Goal: Task Accomplishment & Management: Manage account settings

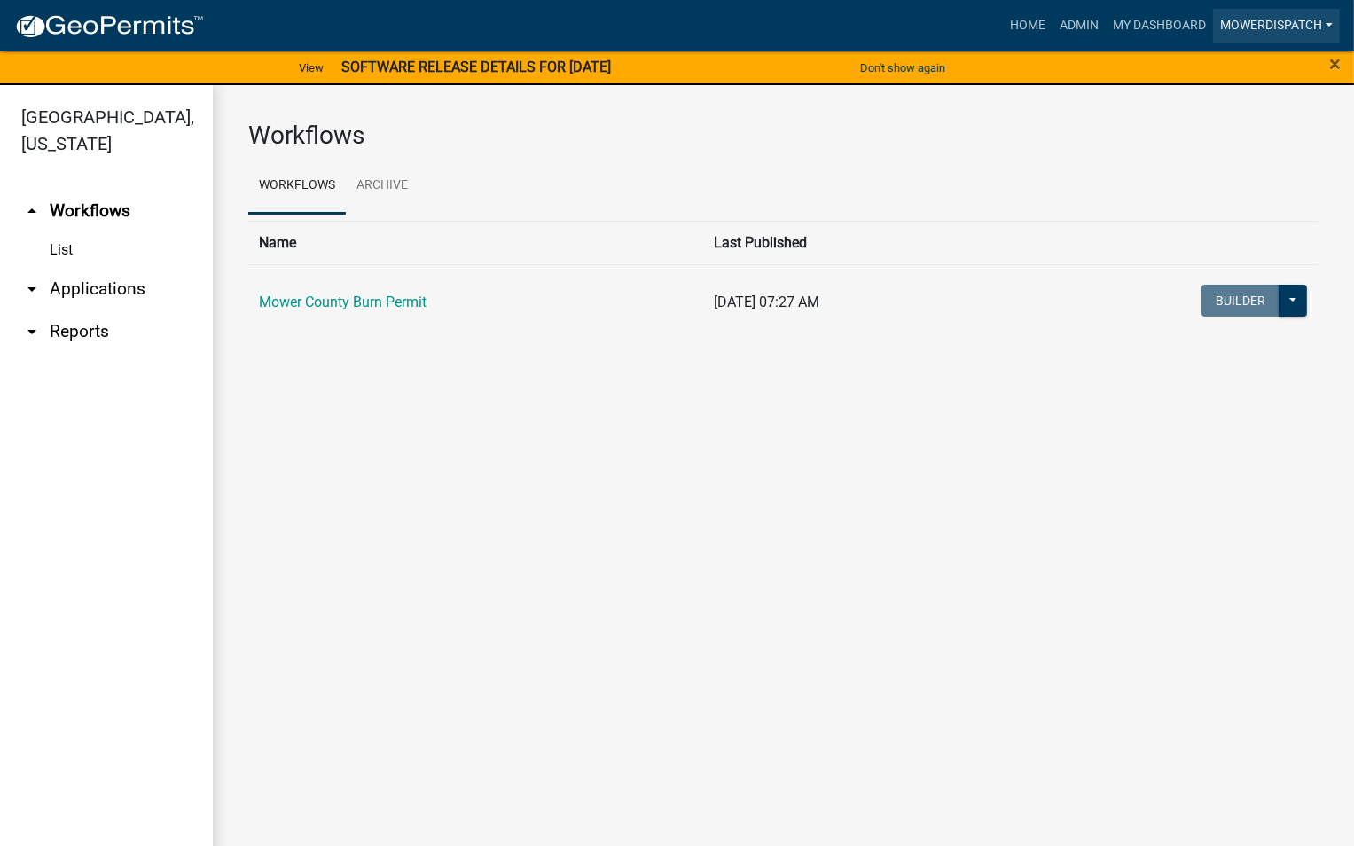
click at [1241, 32] on link "MowerDispatch" at bounding box center [1276, 26] width 127 height 34
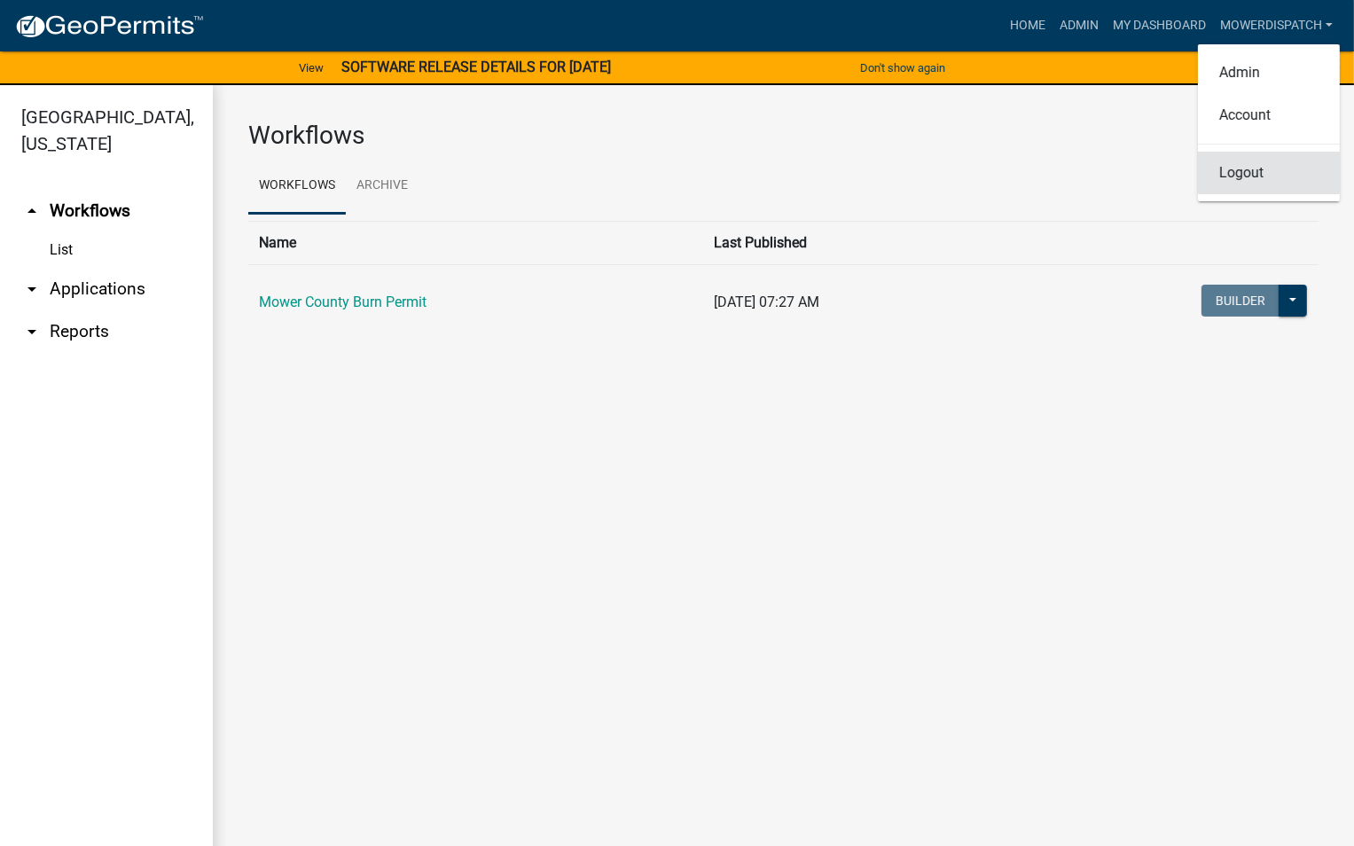
click at [1253, 173] on link "Logout" at bounding box center [1269, 173] width 142 height 43
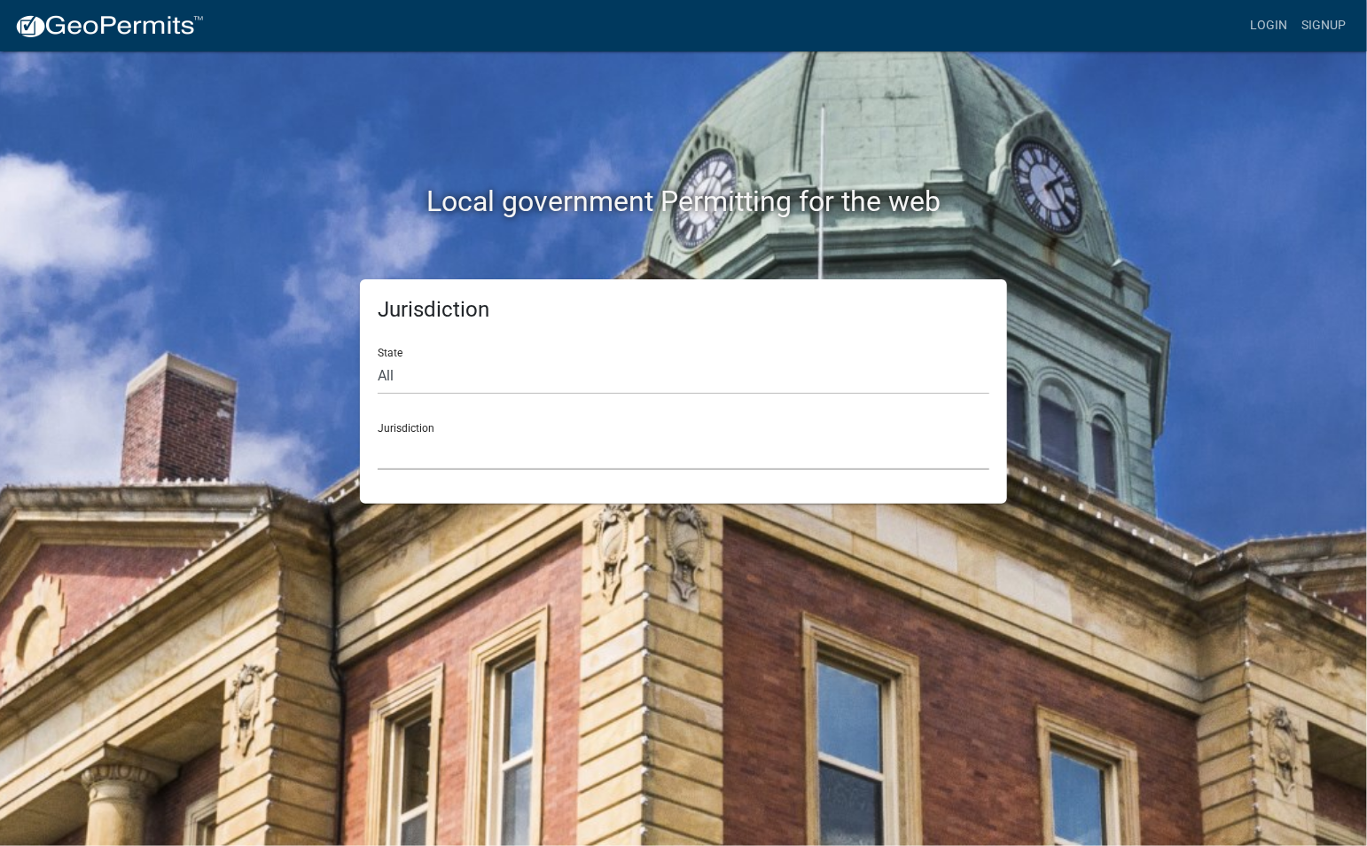
click at [396, 461] on select "[GEOGRAPHIC_DATA], [US_STATE] [GEOGRAPHIC_DATA], [US_STATE][PERSON_NAME][GEOGRA…" at bounding box center [684, 452] width 612 height 36
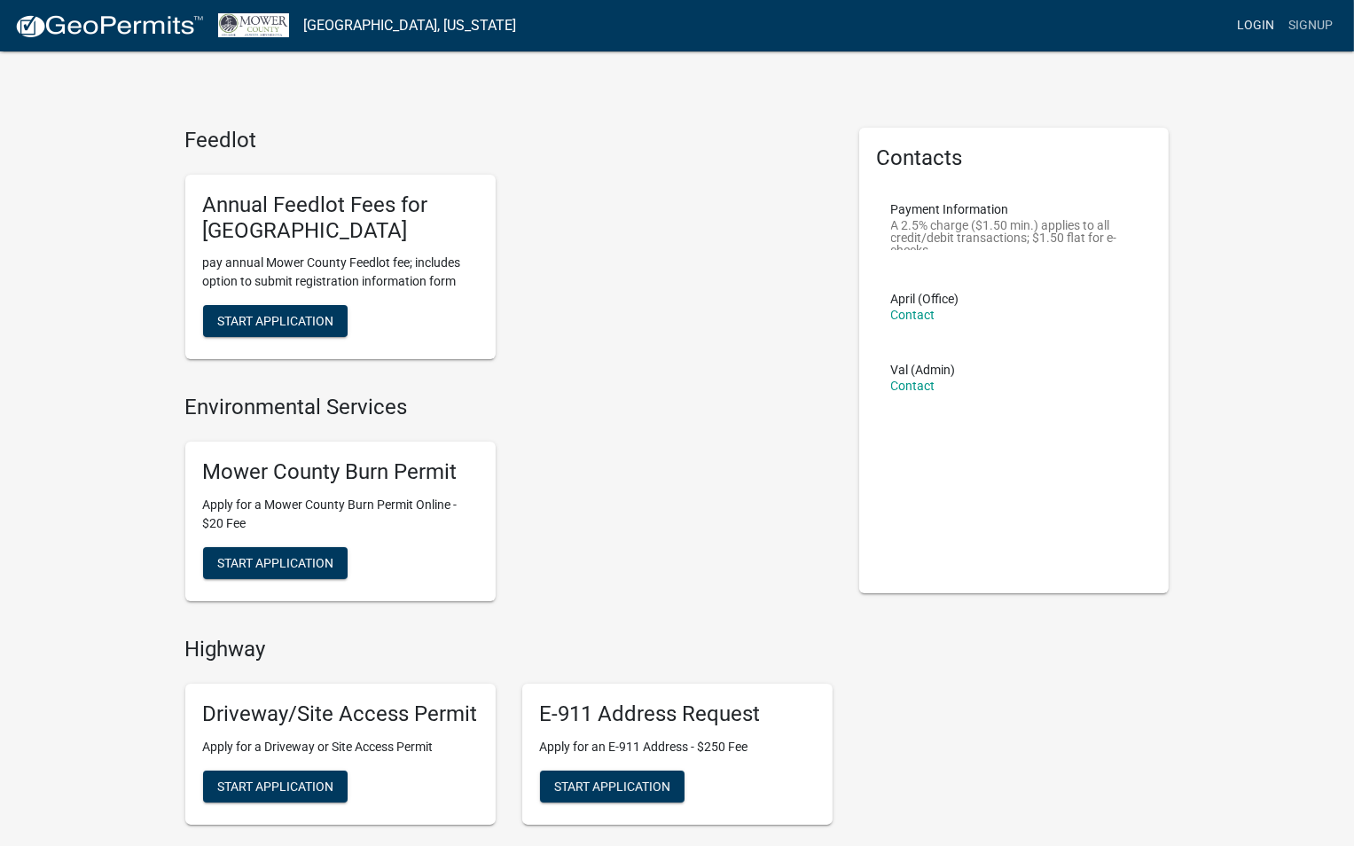
click at [1266, 27] on link "Login" at bounding box center [1255, 26] width 51 height 34
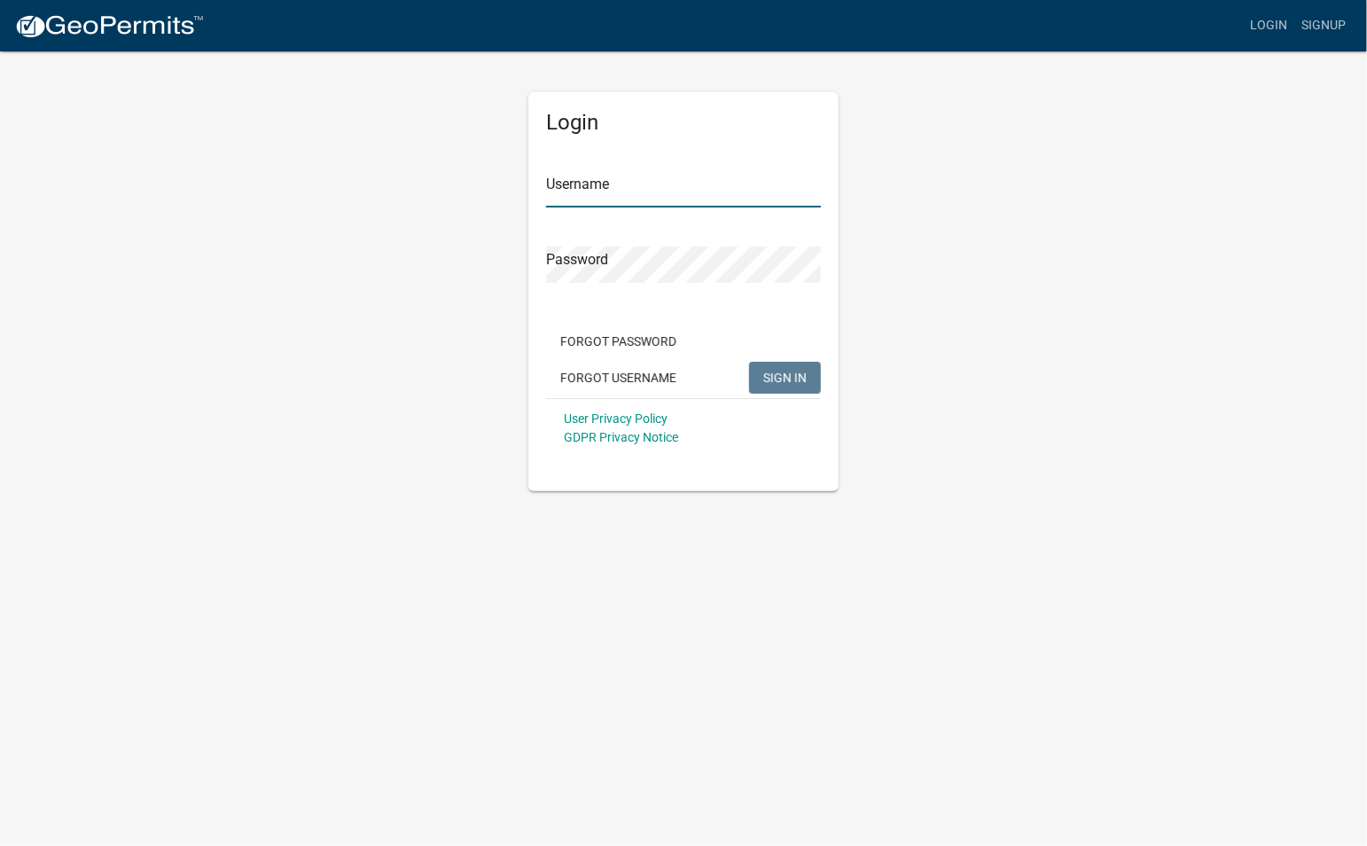
type input "MowerDispatch"
click at [602, 303] on form "Username MowerDispatch Password Forgot Password Forgot Username SIGN IN User Pr…" at bounding box center [683, 301] width 275 height 311
click at [425, 297] on div "Login Username MowerDispatch Password Forgot Password Forgot Username SIGN IN U…" at bounding box center [683, 271] width 1011 height 442
click at [529, 259] on div "Login Username MowerDispatch Password Forgot Password Forgot Username SIGN IN U…" at bounding box center [683, 291] width 310 height 399
click at [824, 259] on div "Login Username MowerDispatch Password Forgot Password Forgot Username SIGN IN U…" at bounding box center [683, 291] width 310 height 399
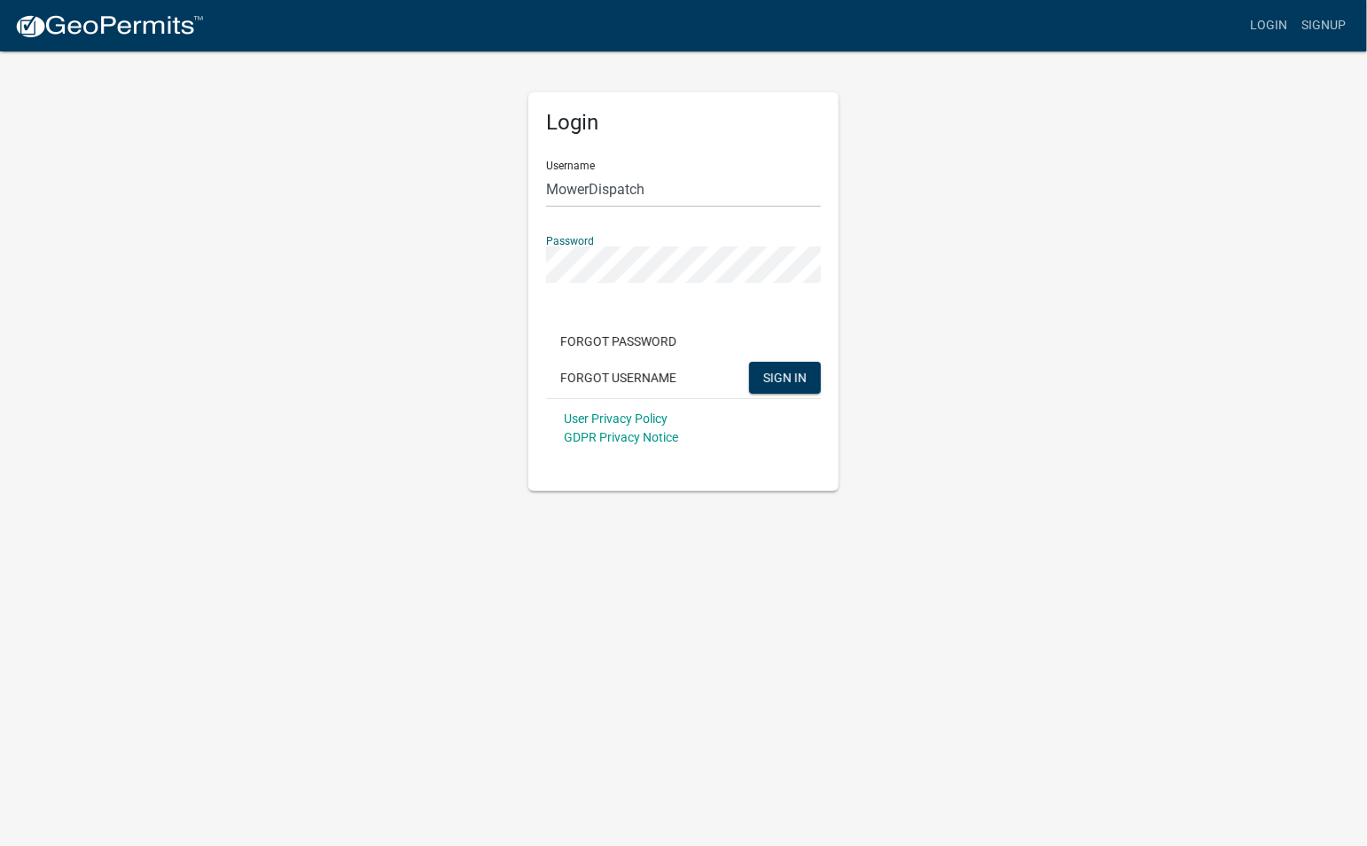
drag, startPoint x: 824, startPoint y: 259, endPoint x: 667, endPoint y: 306, distance: 163.8
click at [667, 306] on form "Username MowerDispatch Password Forgot Password Forgot Username SIGN IN User Pr…" at bounding box center [683, 301] width 275 height 311
type input "MowerDispatch"
click at [782, 385] on button "SIGN IN" at bounding box center [785, 378] width 72 height 32
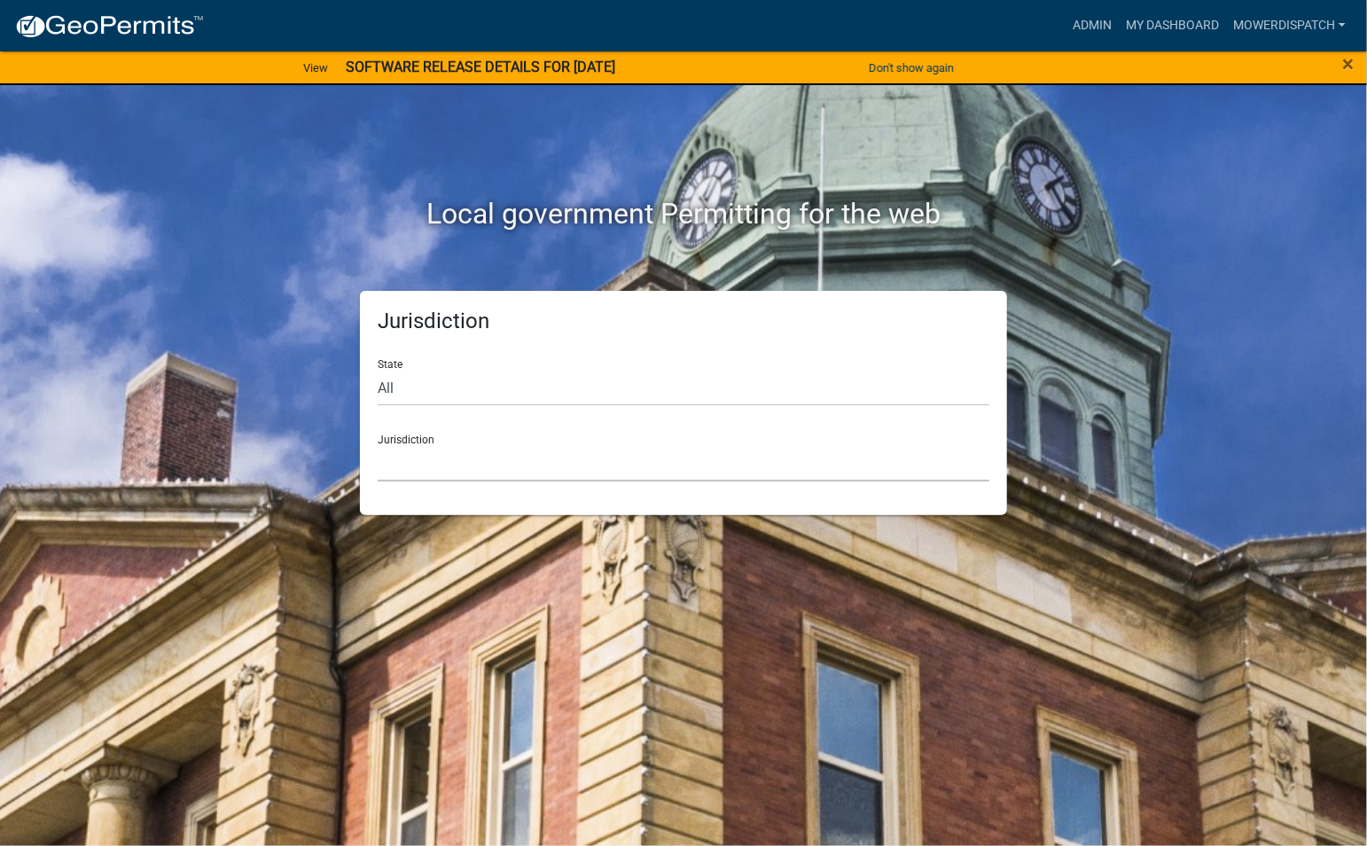
click at [410, 465] on select "[GEOGRAPHIC_DATA], [US_STATE] [GEOGRAPHIC_DATA], [US_STATE][PERSON_NAME][GEOGRA…" at bounding box center [684, 463] width 612 height 36
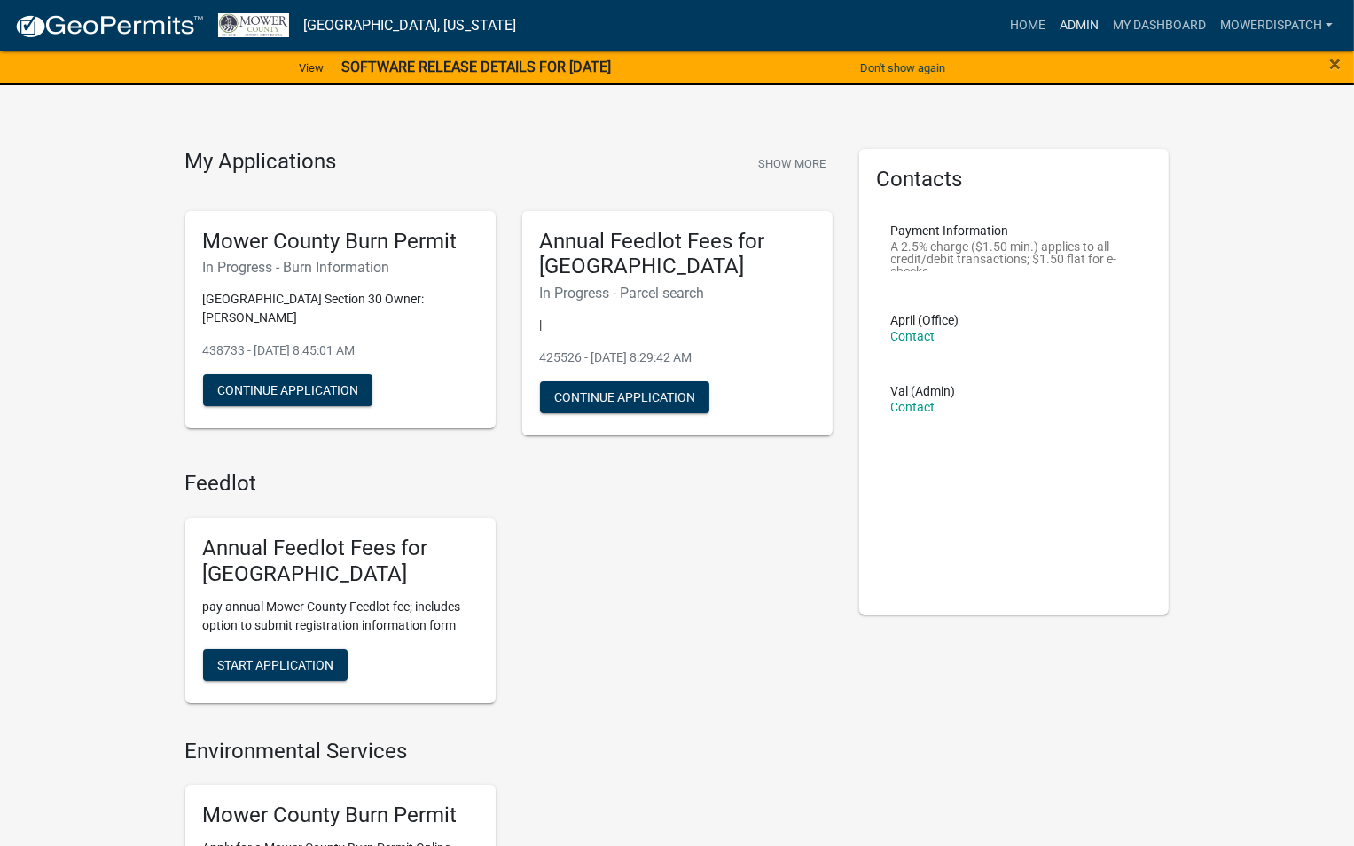
click at [1075, 31] on link "Admin" at bounding box center [1078, 26] width 53 height 34
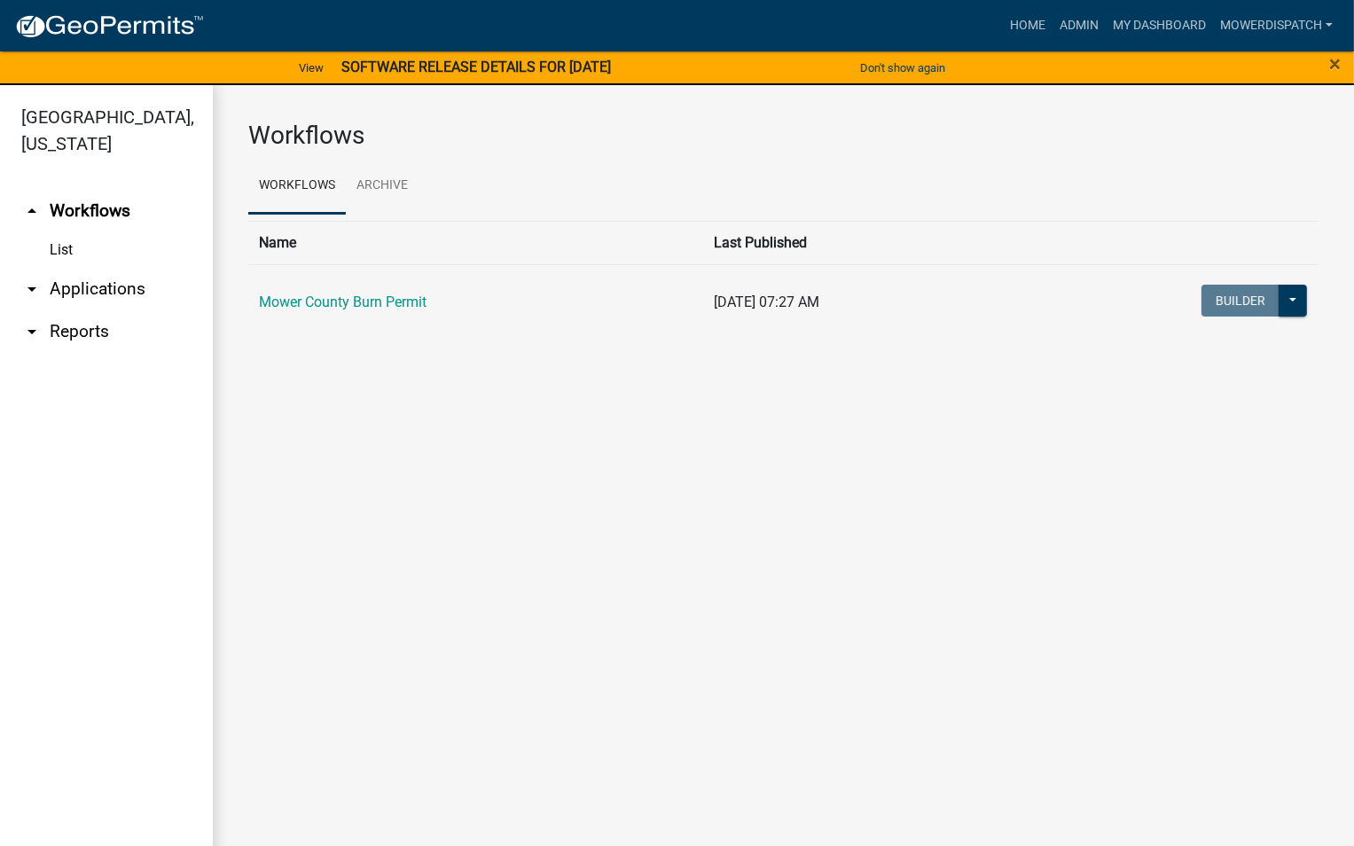
click at [92, 296] on link "arrow_drop_down Applications" at bounding box center [106, 289] width 213 height 43
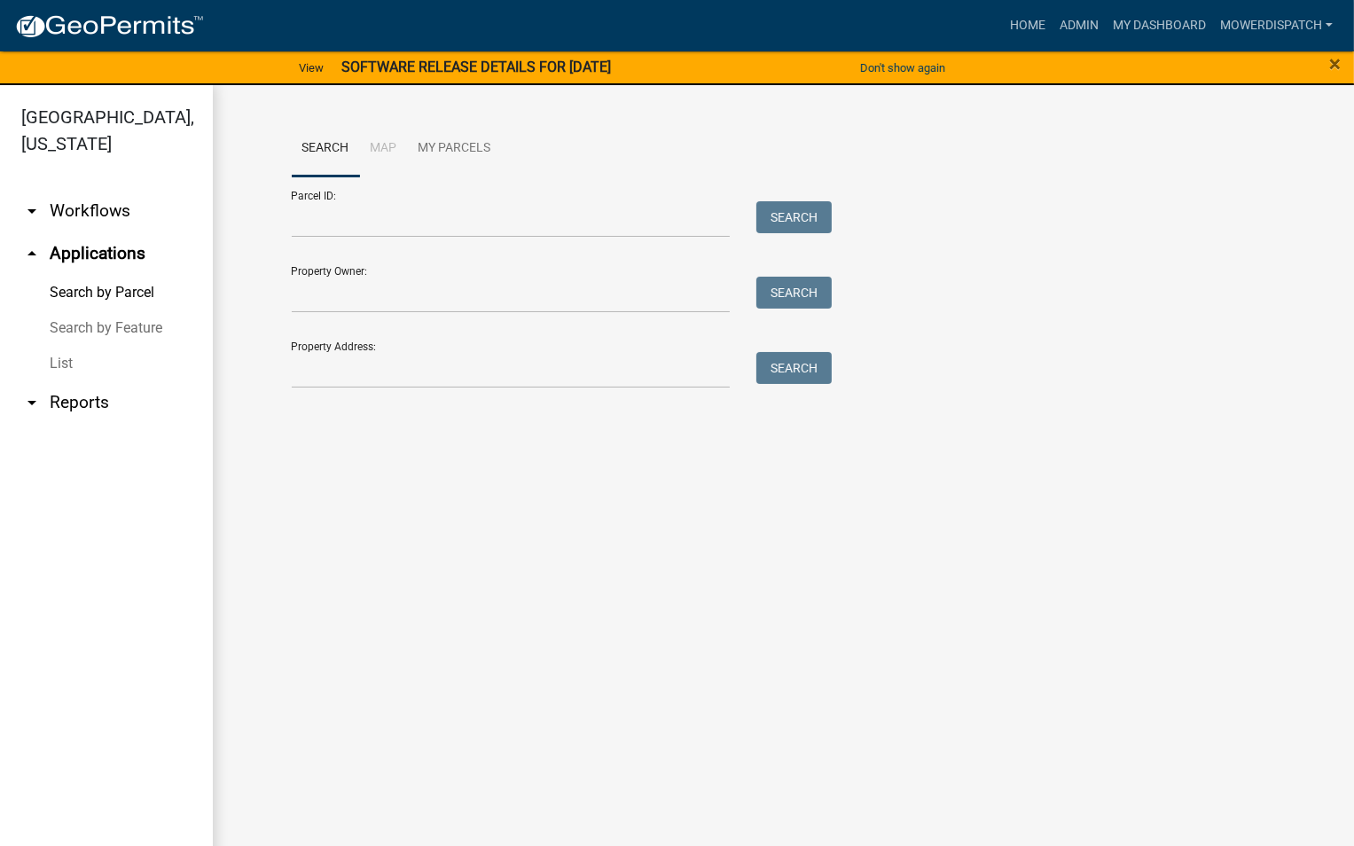
click at [70, 359] on link "List" at bounding box center [106, 363] width 213 height 35
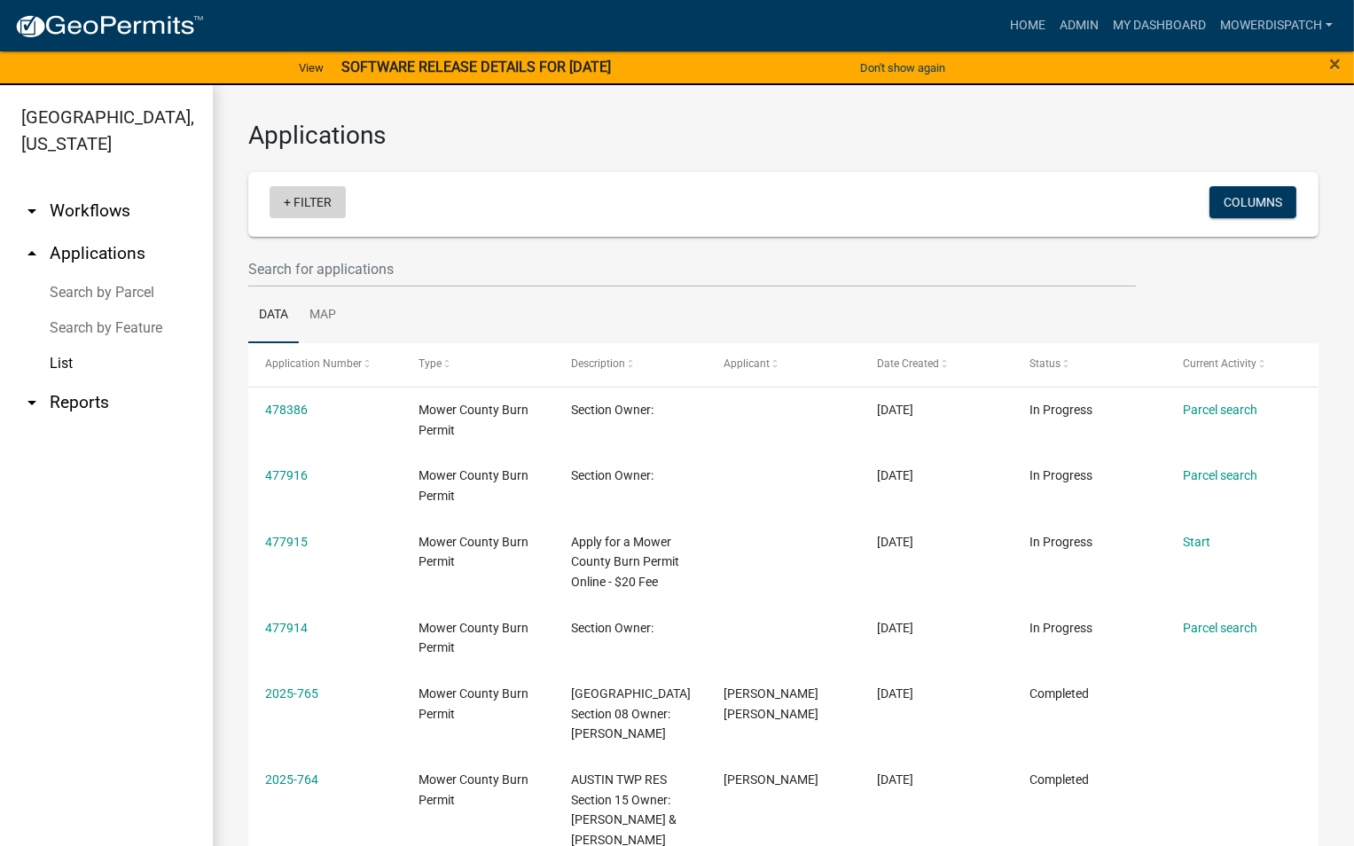
click at [312, 199] on link "+ Filter" at bounding box center [308, 202] width 76 height 32
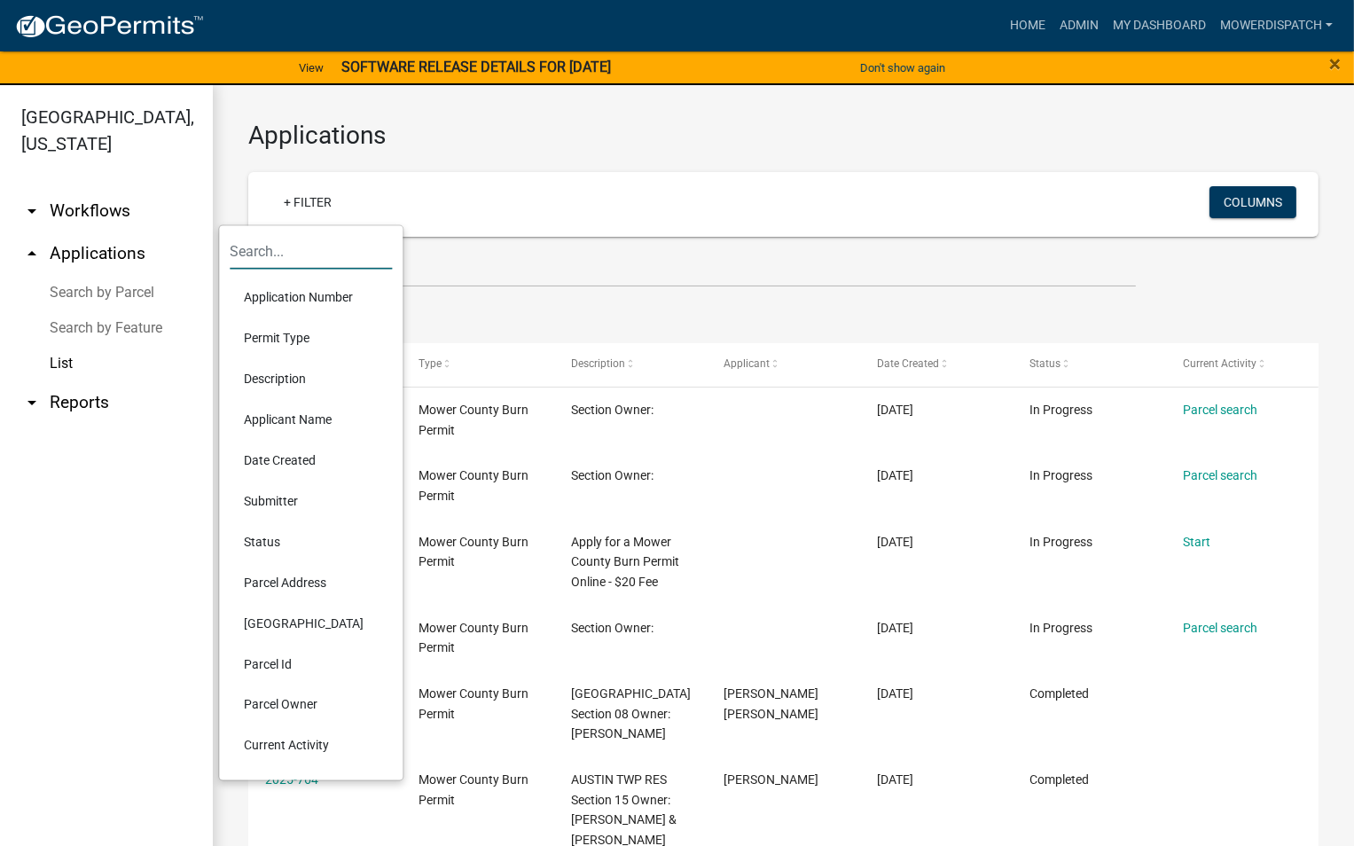
click at [319, 252] on input "text" at bounding box center [311, 251] width 162 height 36
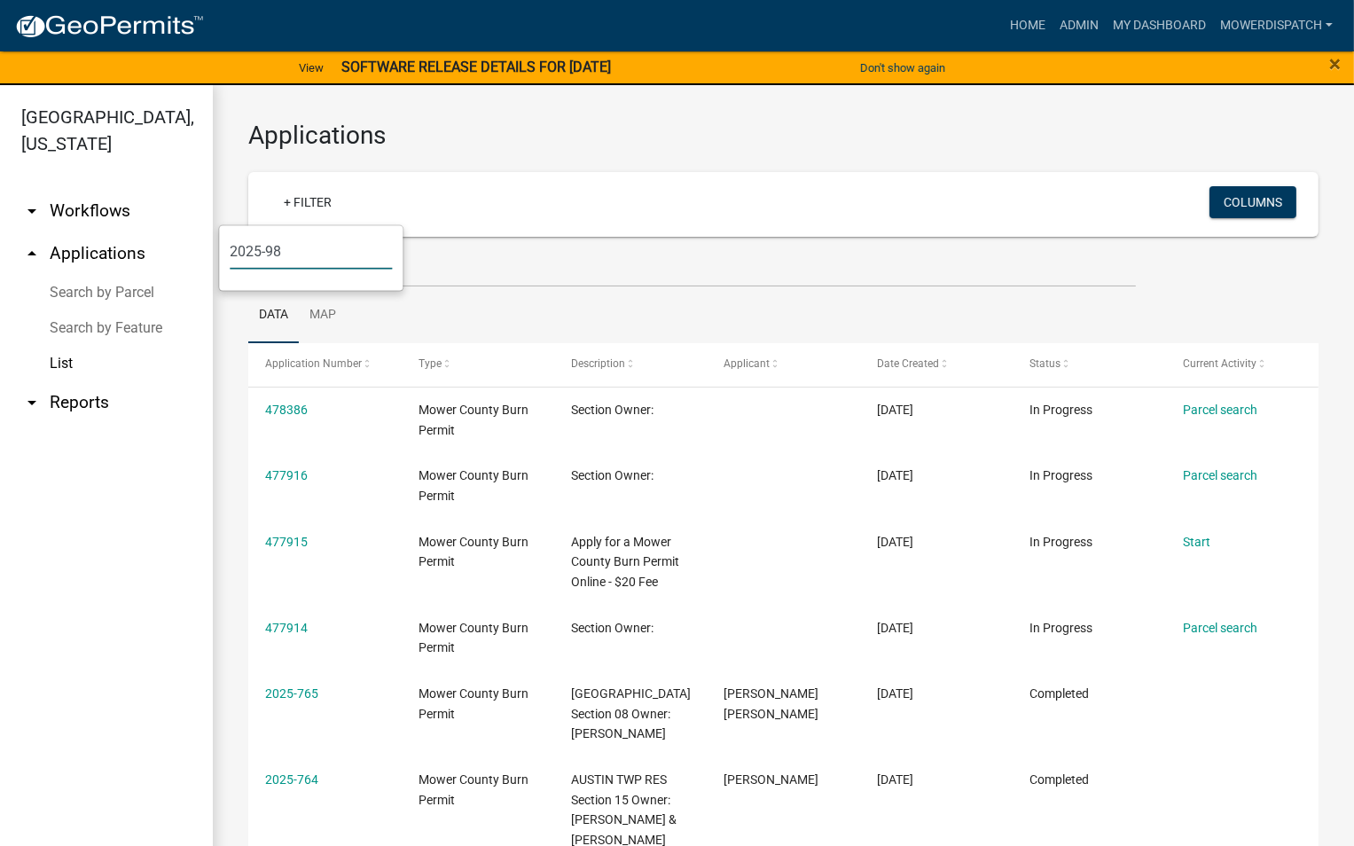
type input "2025-98"
click at [420, 237] on wm-filter-builder "+ Filter Columns" at bounding box center [783, 229] width 1070 height 115
click at [337, 207] on link "+ Filter" at bounding box center [308, 202] width 76 height 32
click at [329, 246] on input "2025-98" at bounding box center [311, 251] width 162 height 36
drag, startPoint x: 266, startPoint y: 253, endPoint x: 187, endPoint y: 253, distance: 78.9
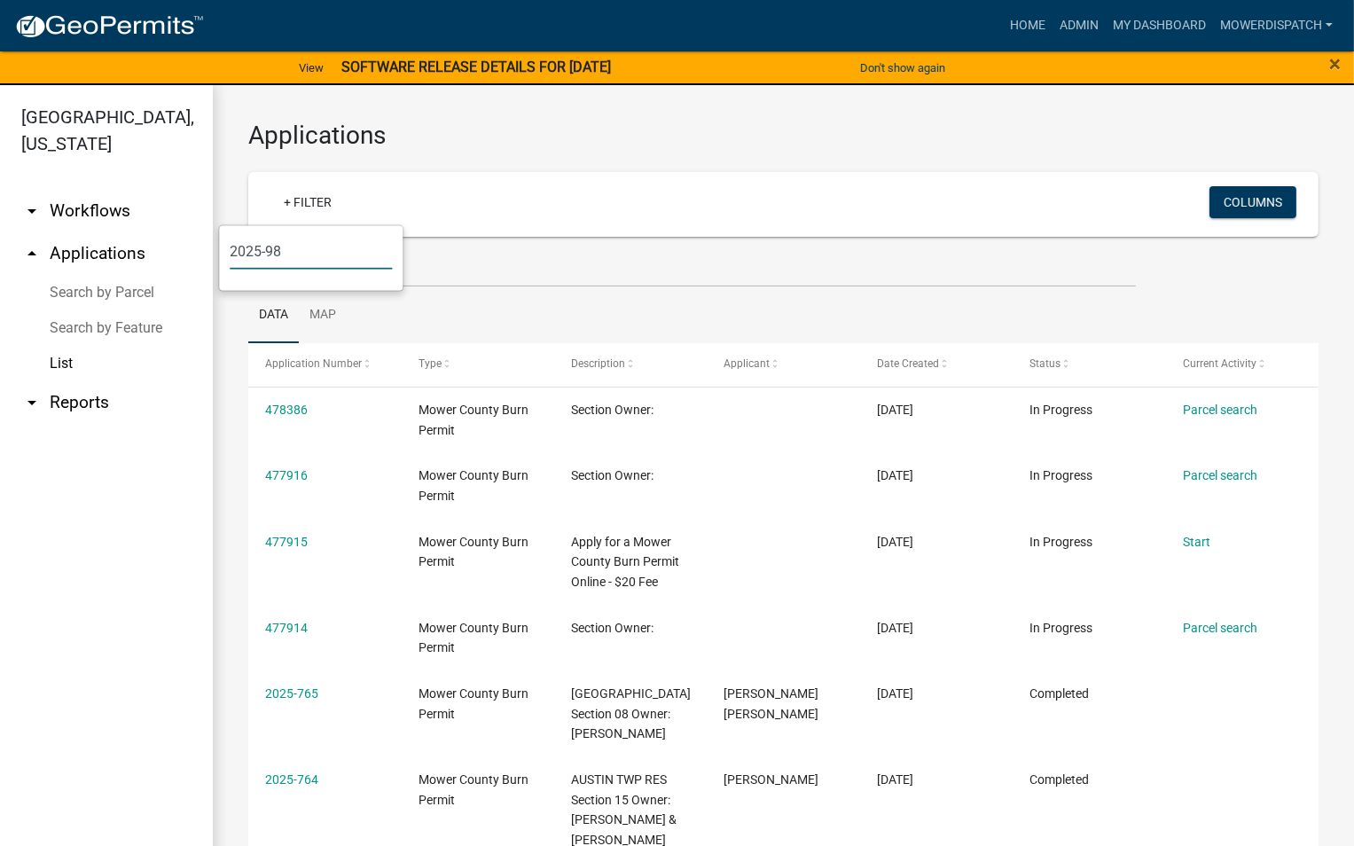
click at [187, 253] on body "Internet Explorer does NOT work with GeoPermits. Get a new browser for more sec…" at bounding box center [677, 423] width 1354 height 846
type input "2"
type input "9"
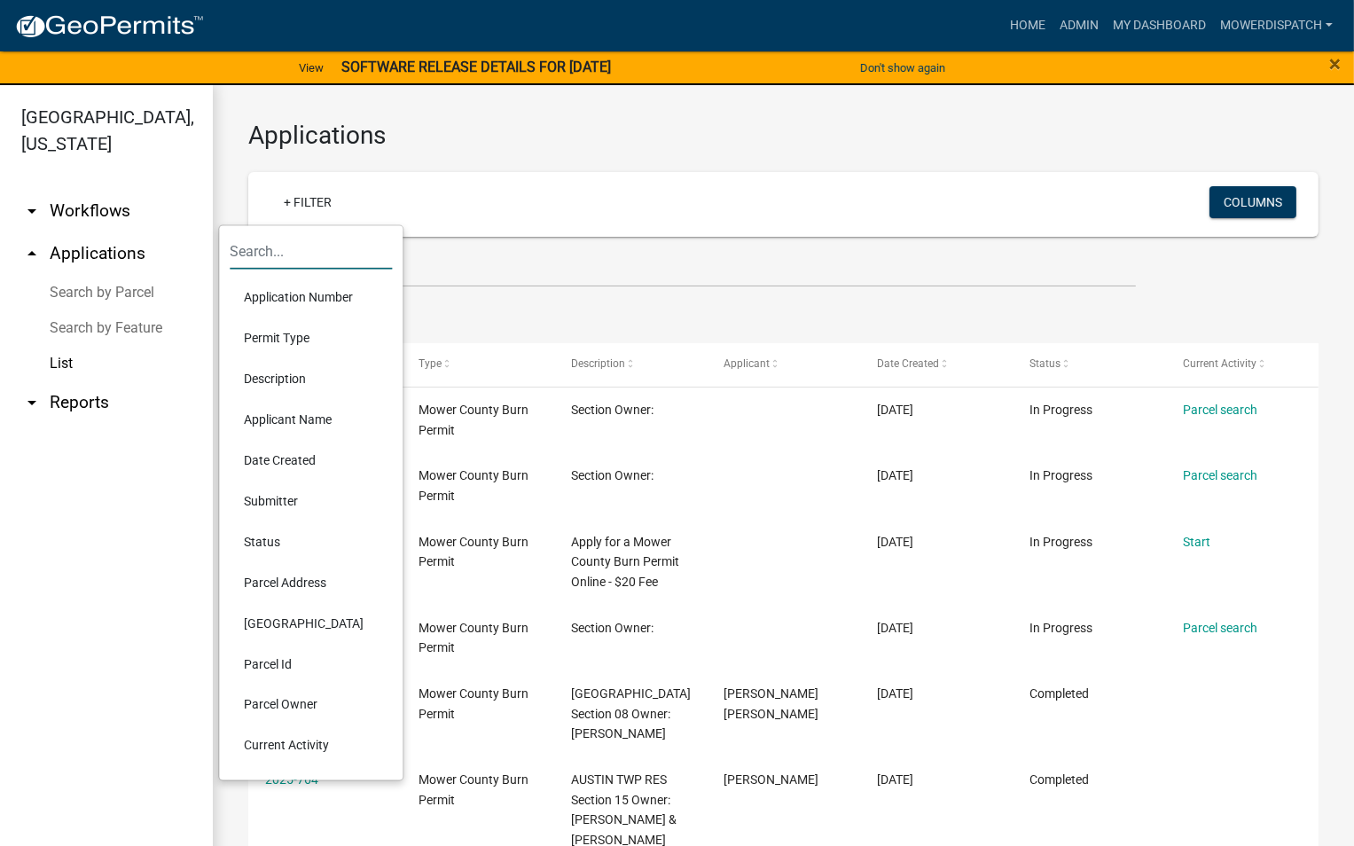
click at [269, 410] on li "Applicant Name" at bounding box center [311, 419] width 162 height 41
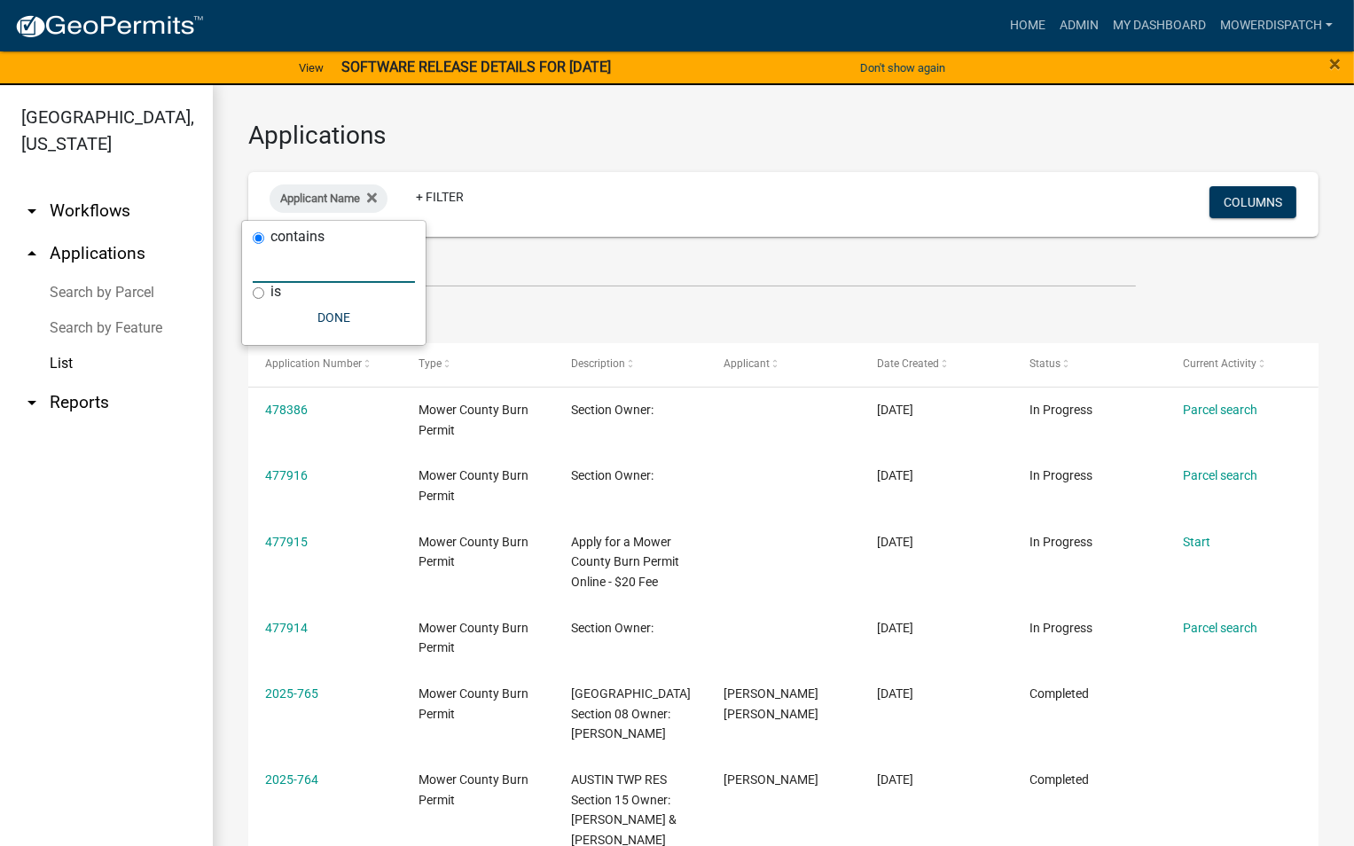
click at [291, 274] on input "text" at bounding box center [334, 264] width 162 height 36
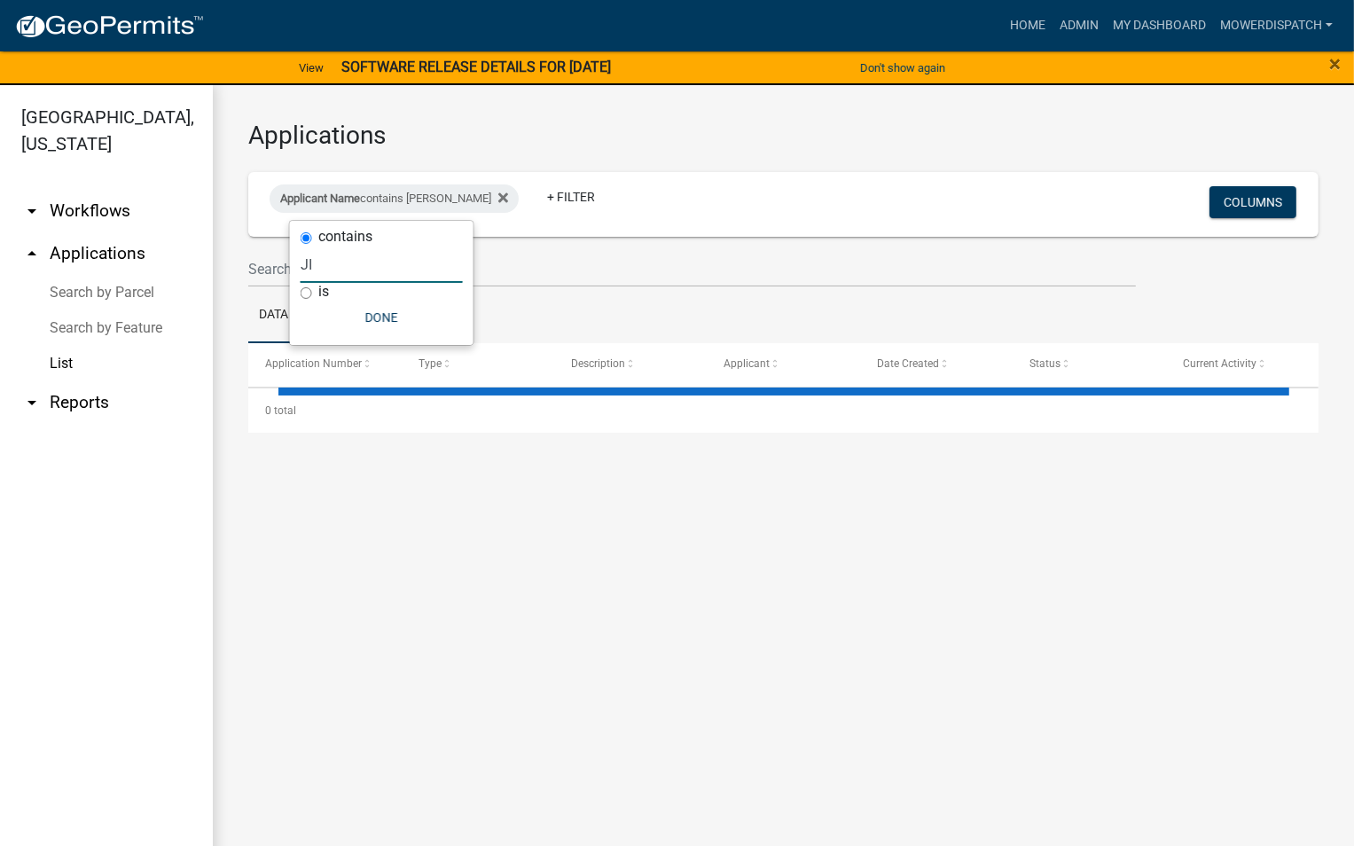
type input "J"
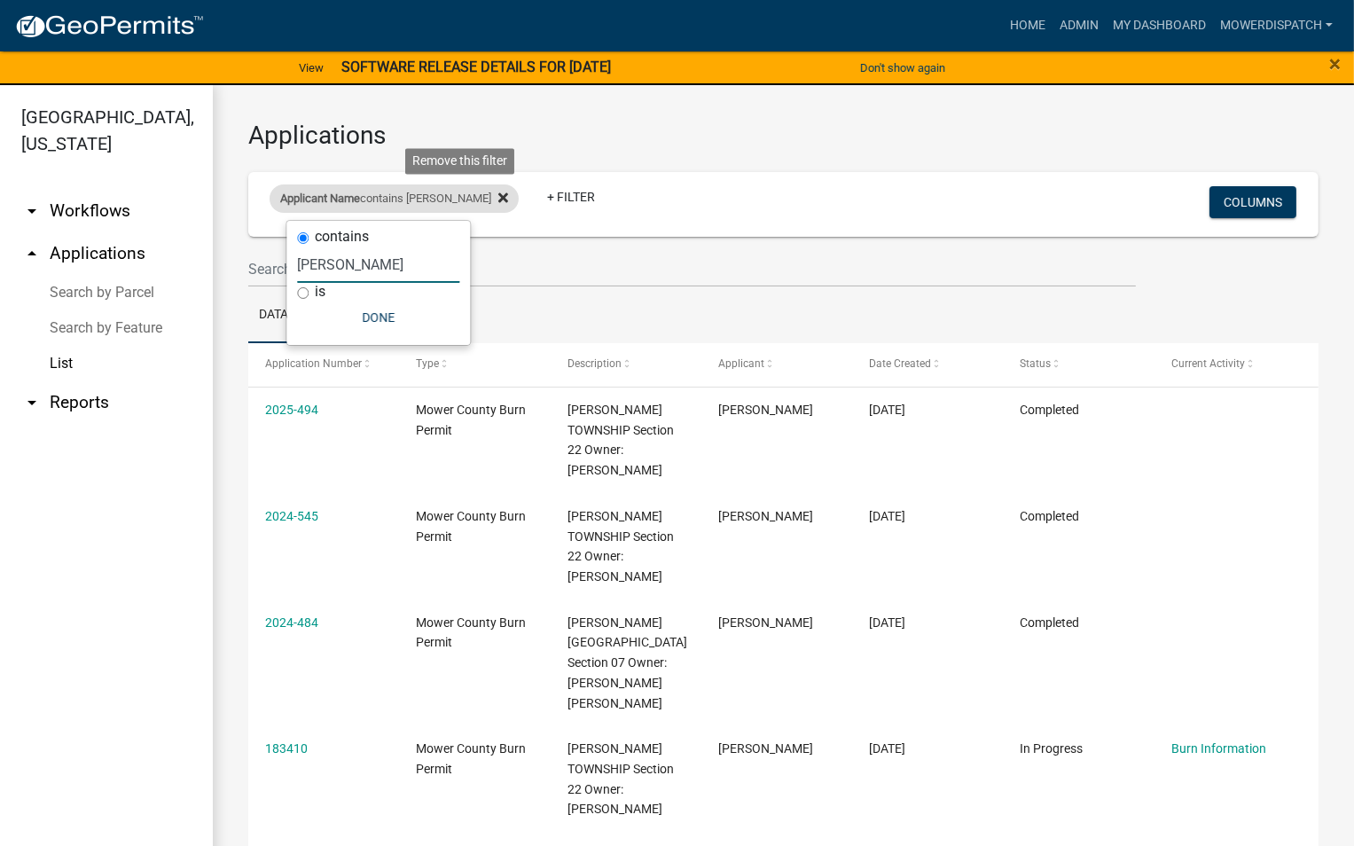
type input "[PERSON_NAME]"
click at [498, 196] on icon at bounding box center [503, 198] width 10 height 10
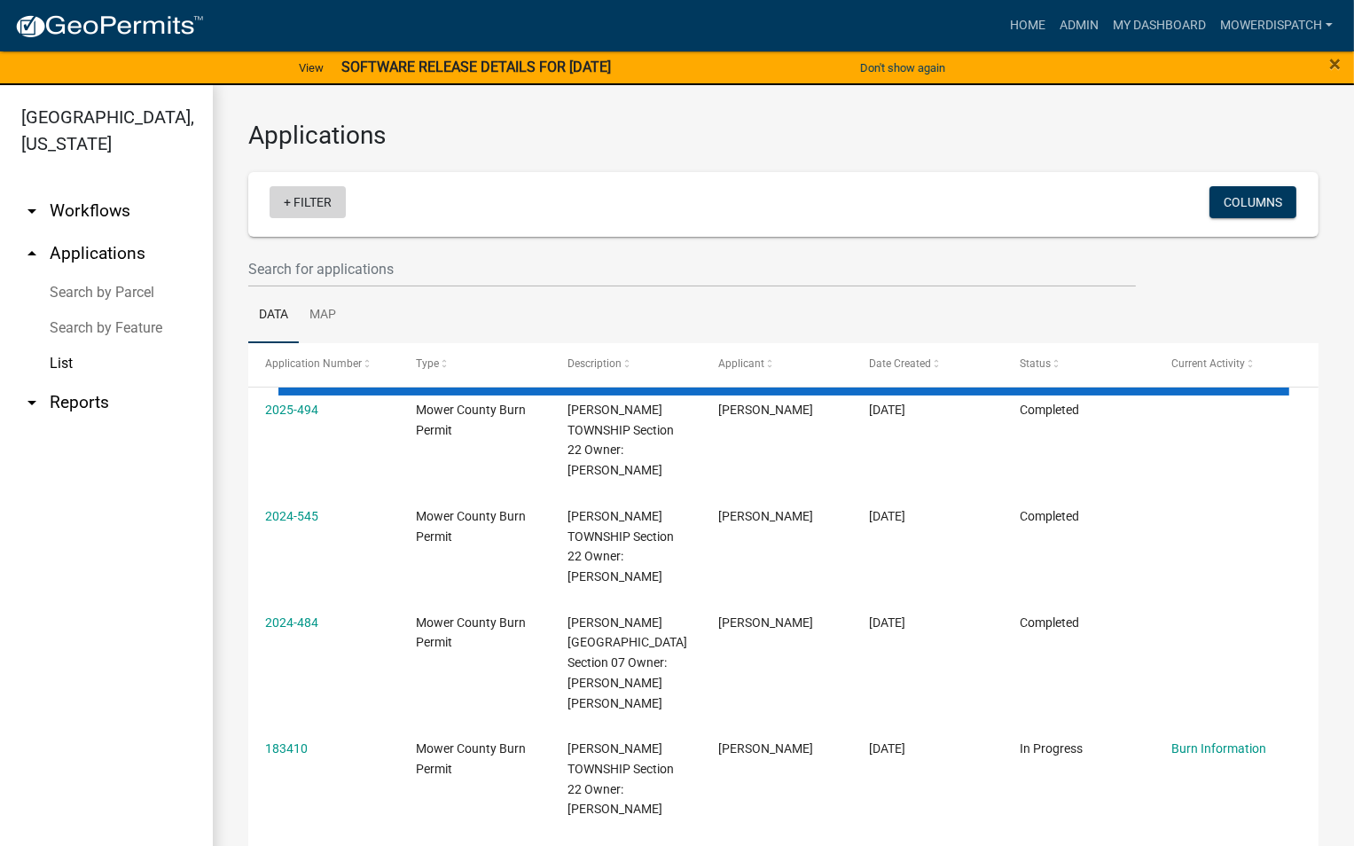
click at [336, 201] on link "+ Filter" at bounding box center [308, 202] width 76 height 32
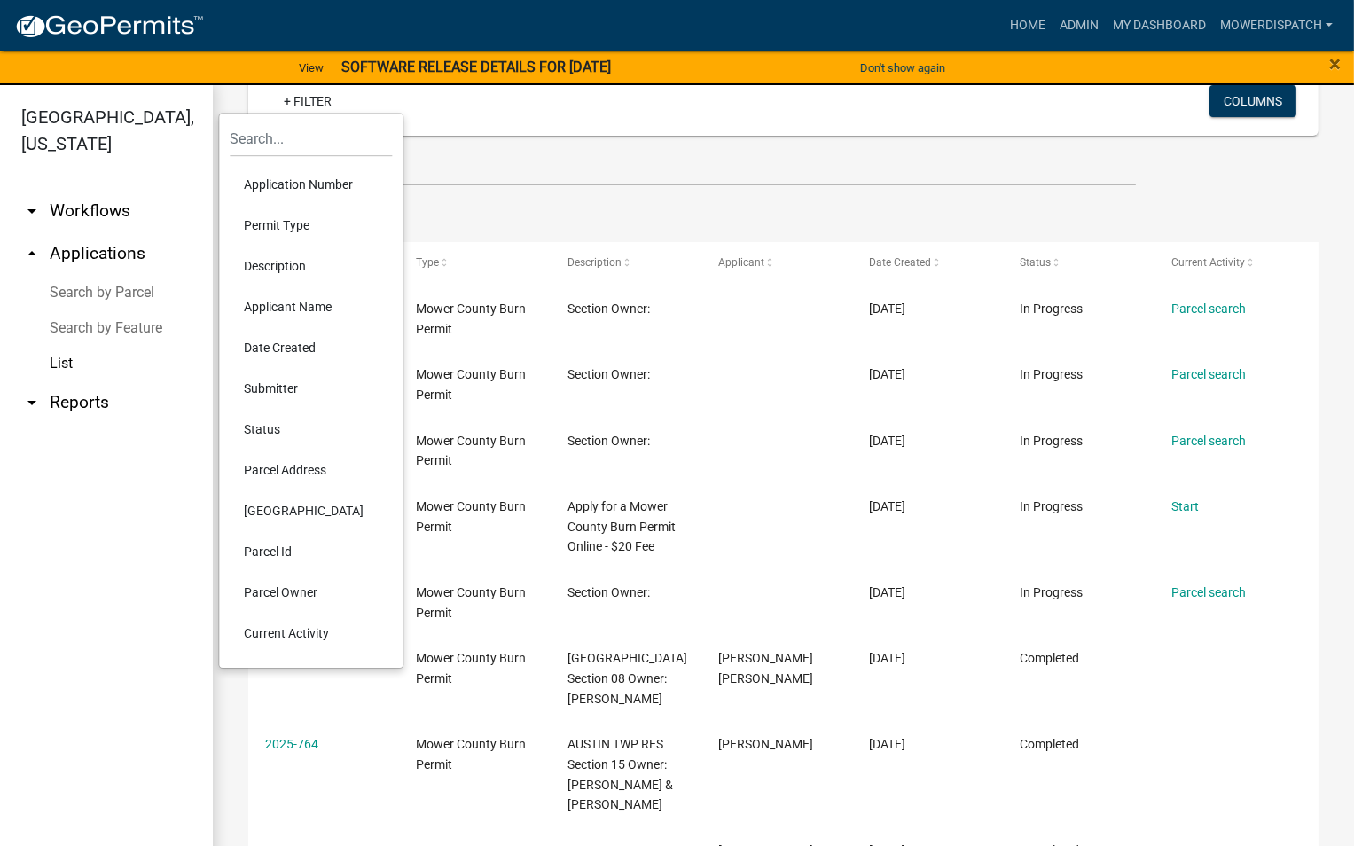
scroll to position [89, 0]
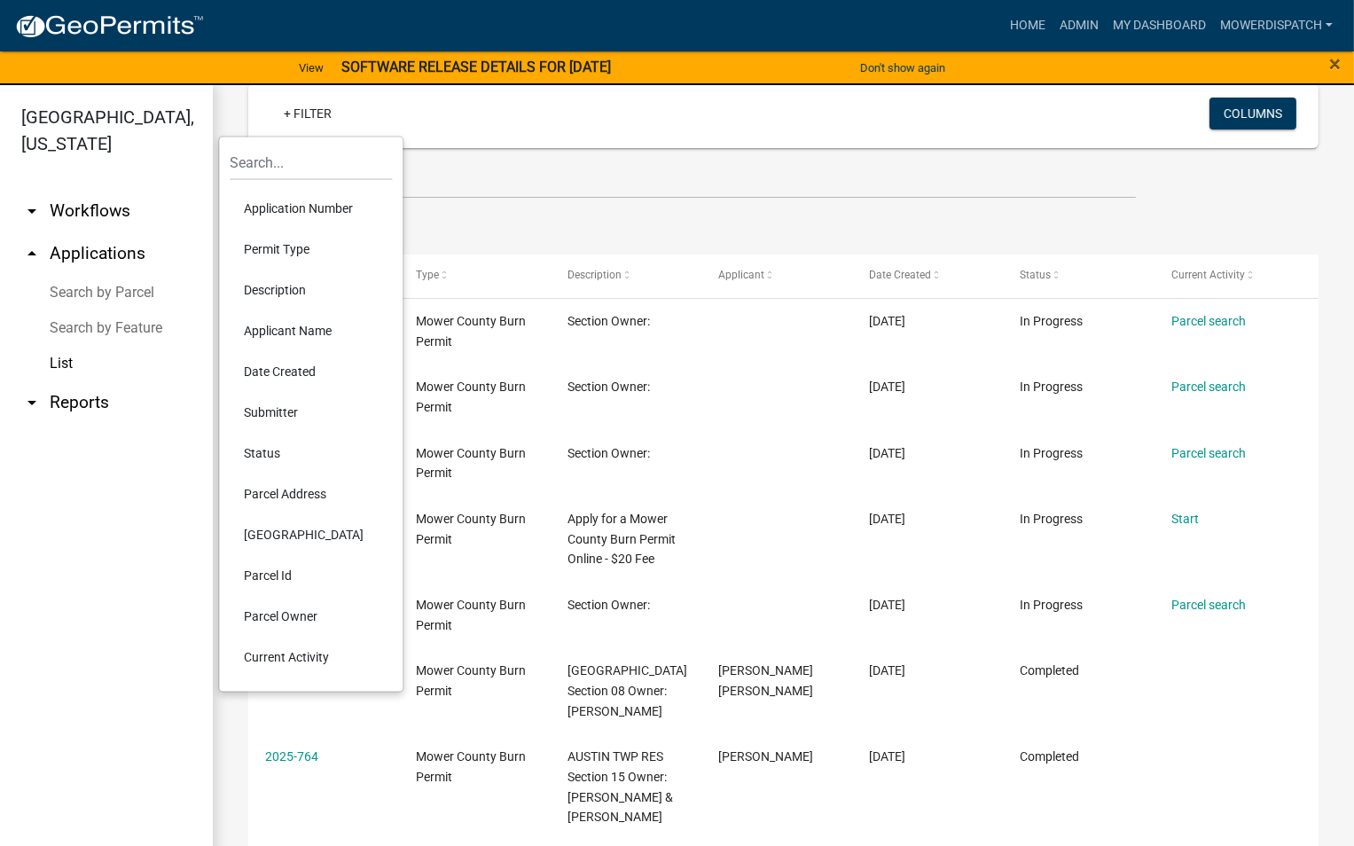
click at [233, 678] on ul "Application Number Permit Type Description Applicant Name Date Created Submitte…" at bounding box center [311, 433] width 162 height 504
click at [1005, 226] on ul "Data Map" at bounding box center [783, 227] width 1070 height 56
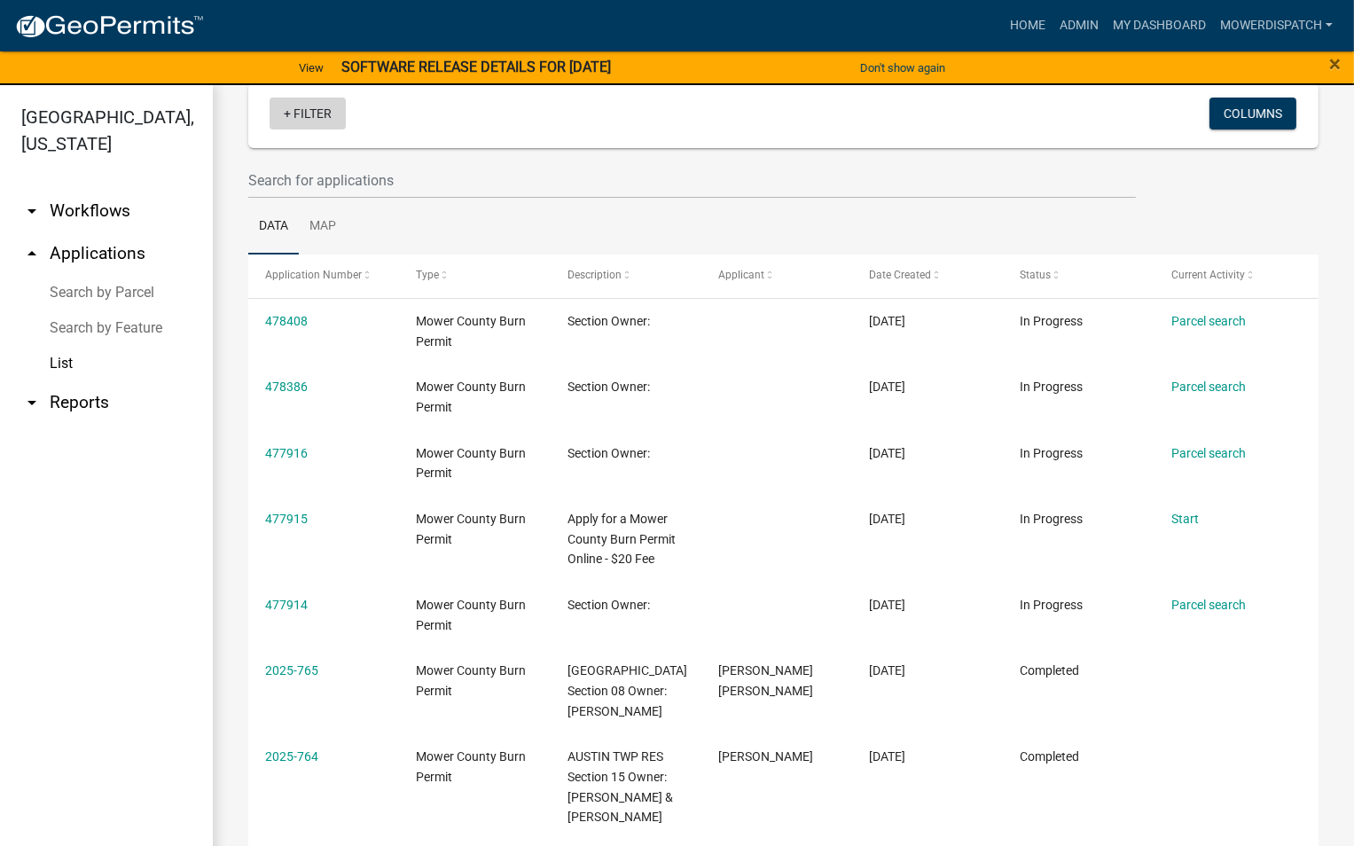
click at [300, 116] on link "+ Filter" at bounding box center [308, 114] width 76 height 32
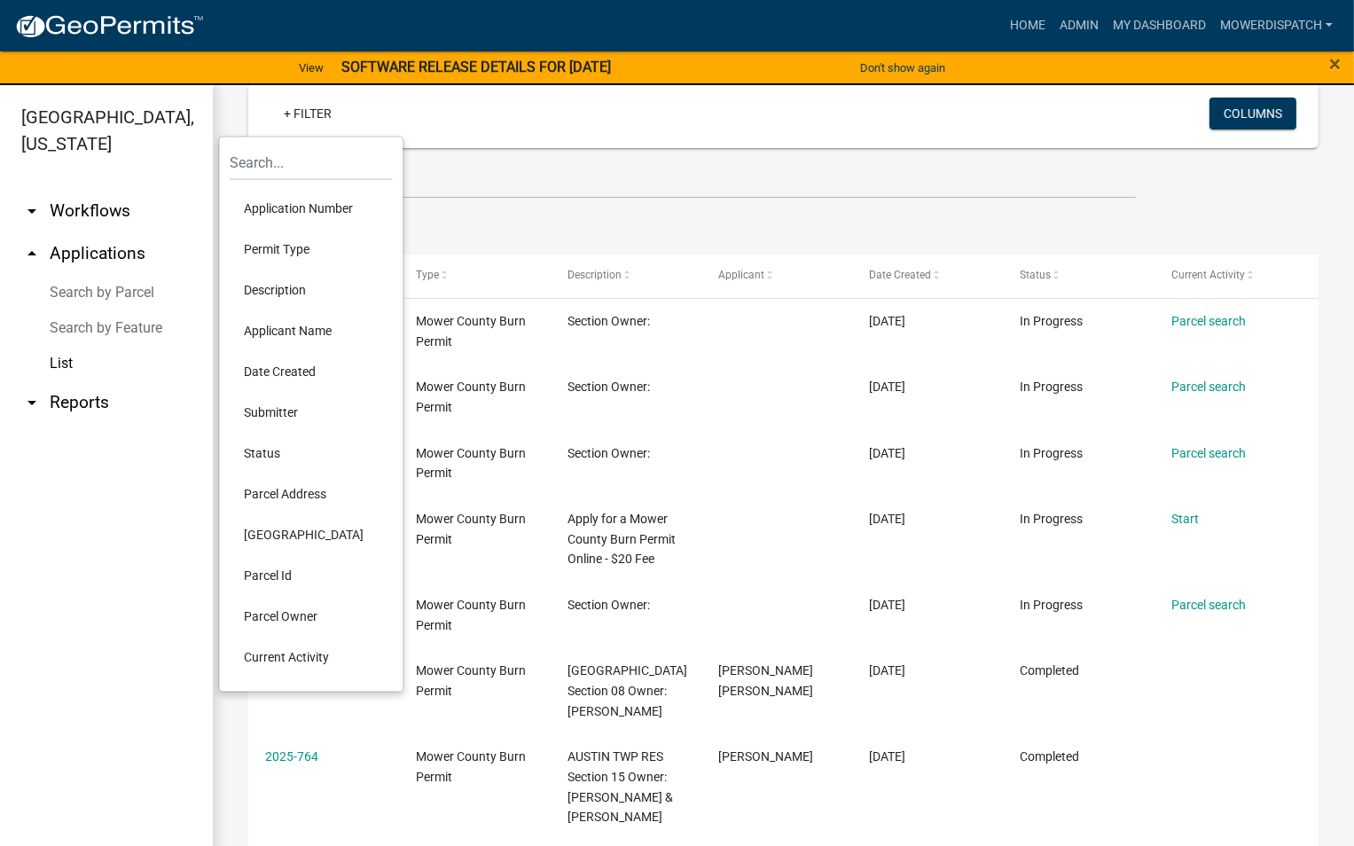
click at [326, 329] on li "Applicant Name" at bounding box center [311, 330] width 162 height 41
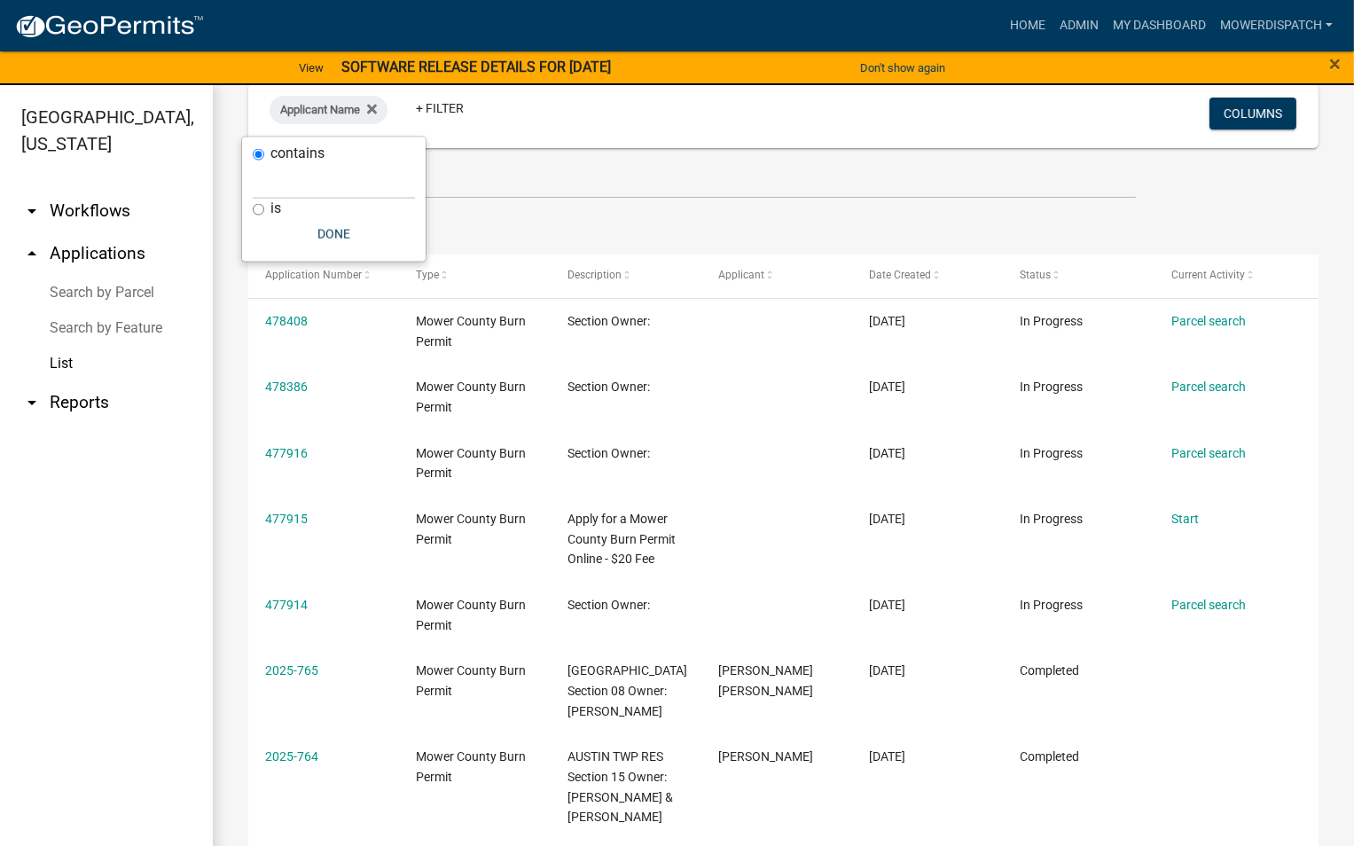
scroll to position [83, 0]
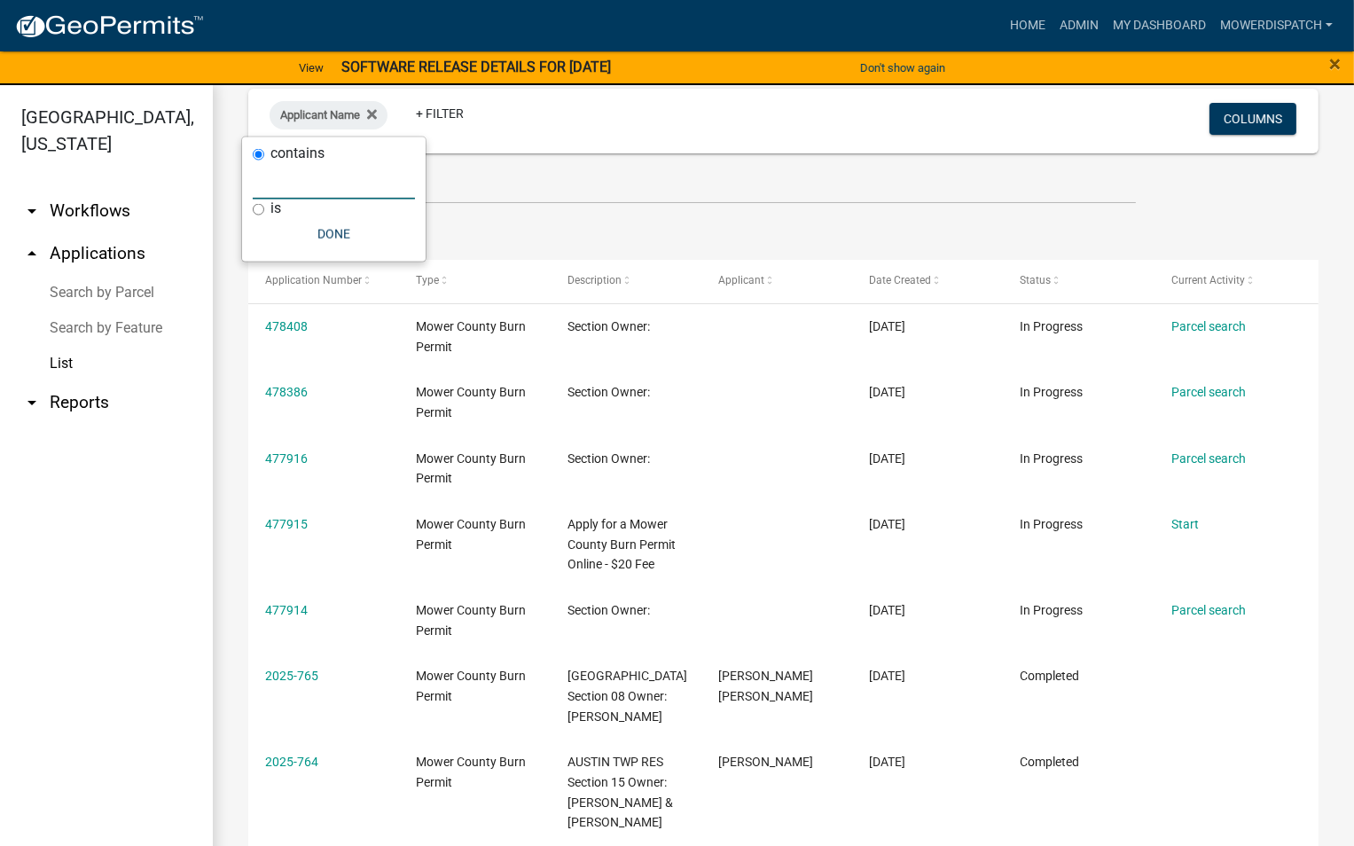
click at [324, 181] on input "text" at bounding box center [334, 181] width 162 height 36
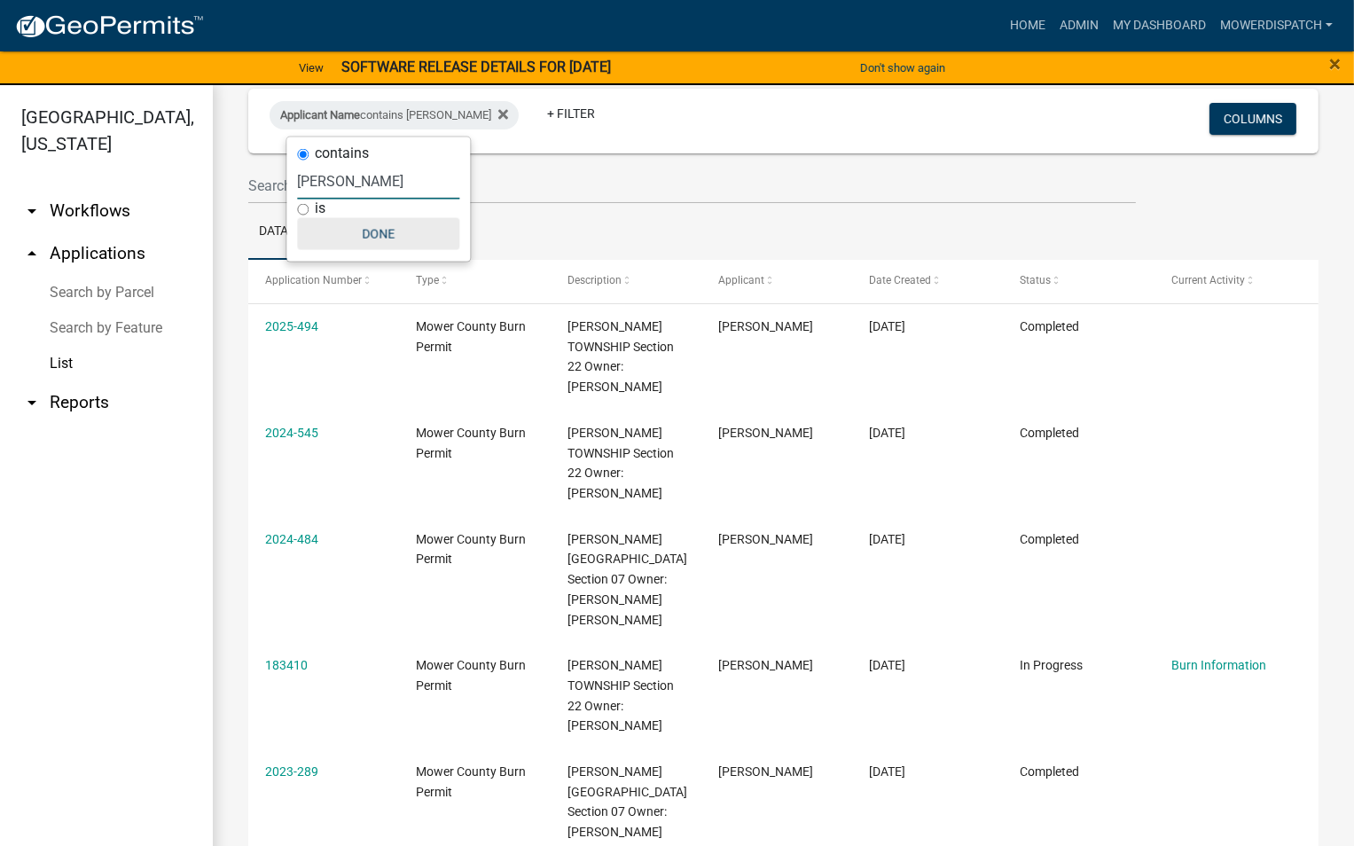
type input "[PERSON_NAME]"
click at [378, 233] on button "Done" at bounding box center [378, 234] width 162 height 32
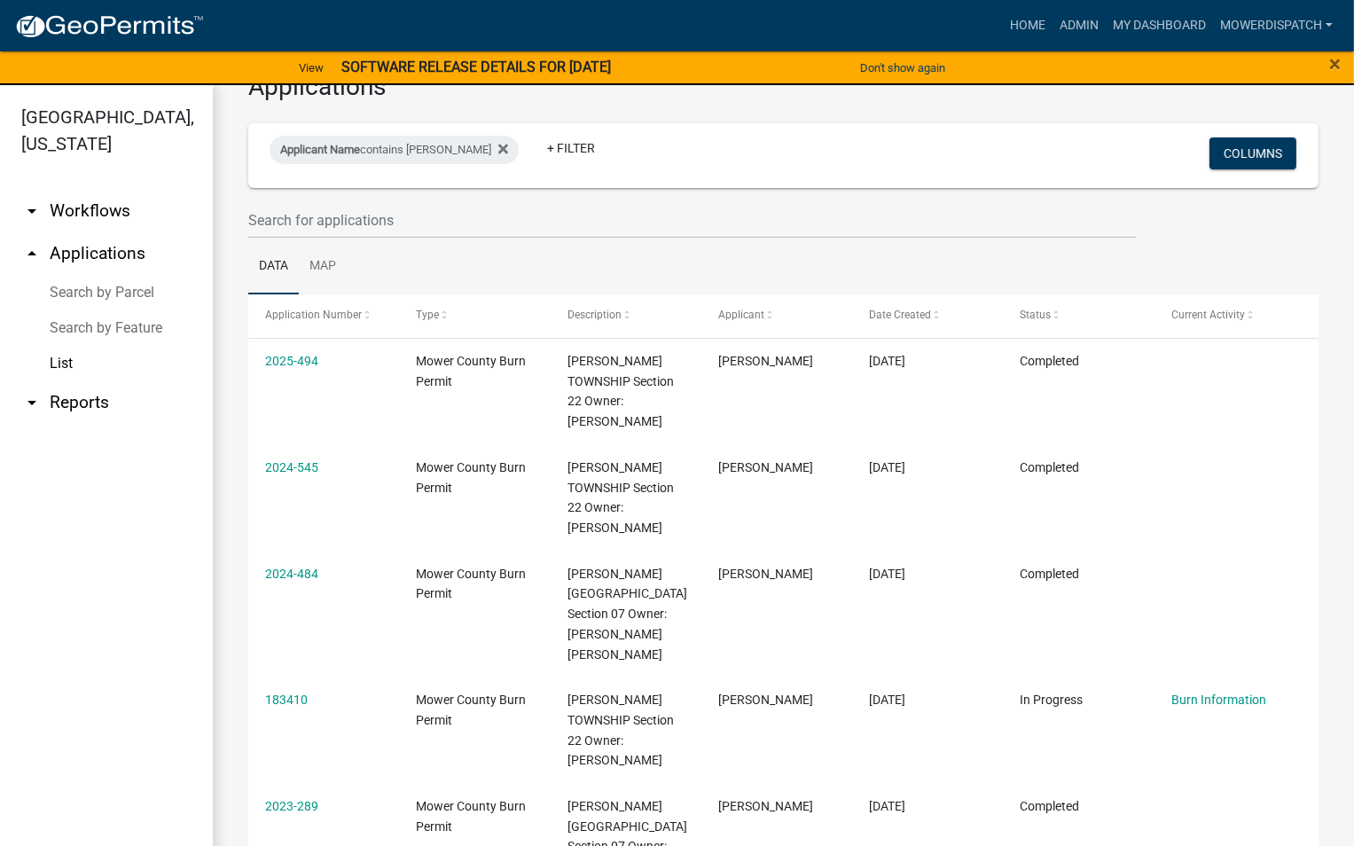
scroll to position [11, 0]
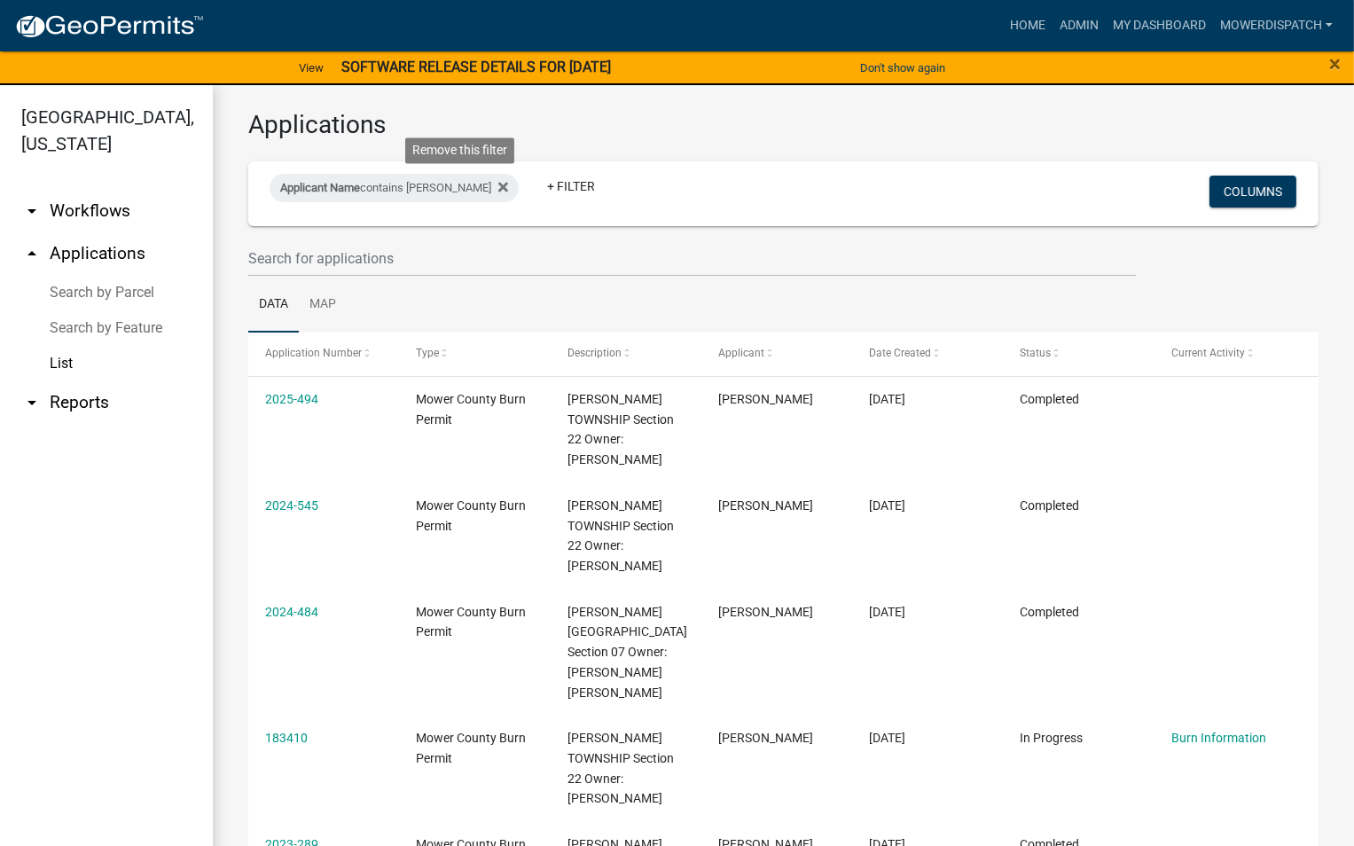
click at [498, 191] on icon at bounding box center [503, 187] width 10 height 14
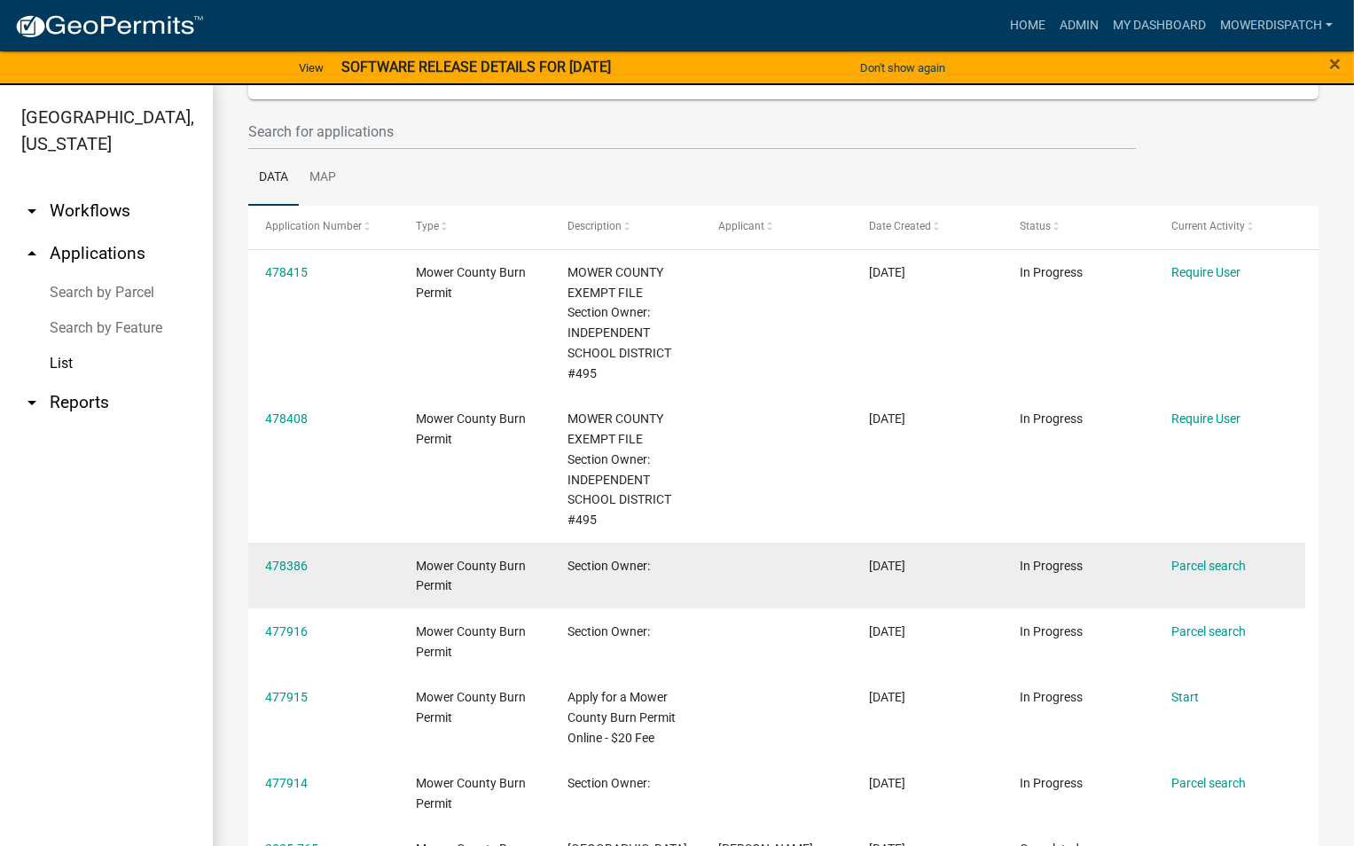
scroll to position [121, 0]
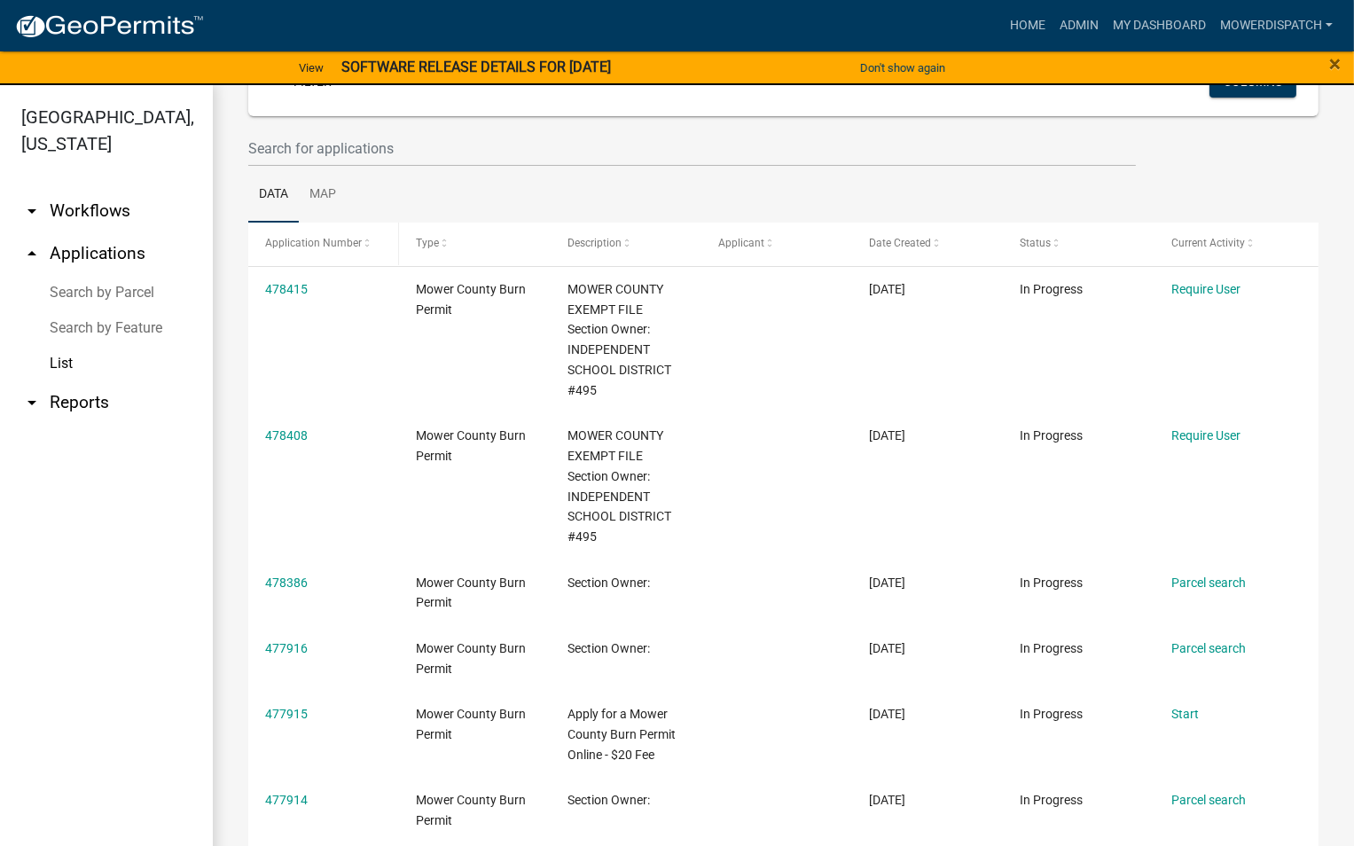
click at [354, 244] on span "Application Number" at bounding box center [313, 243] width 97 height 12
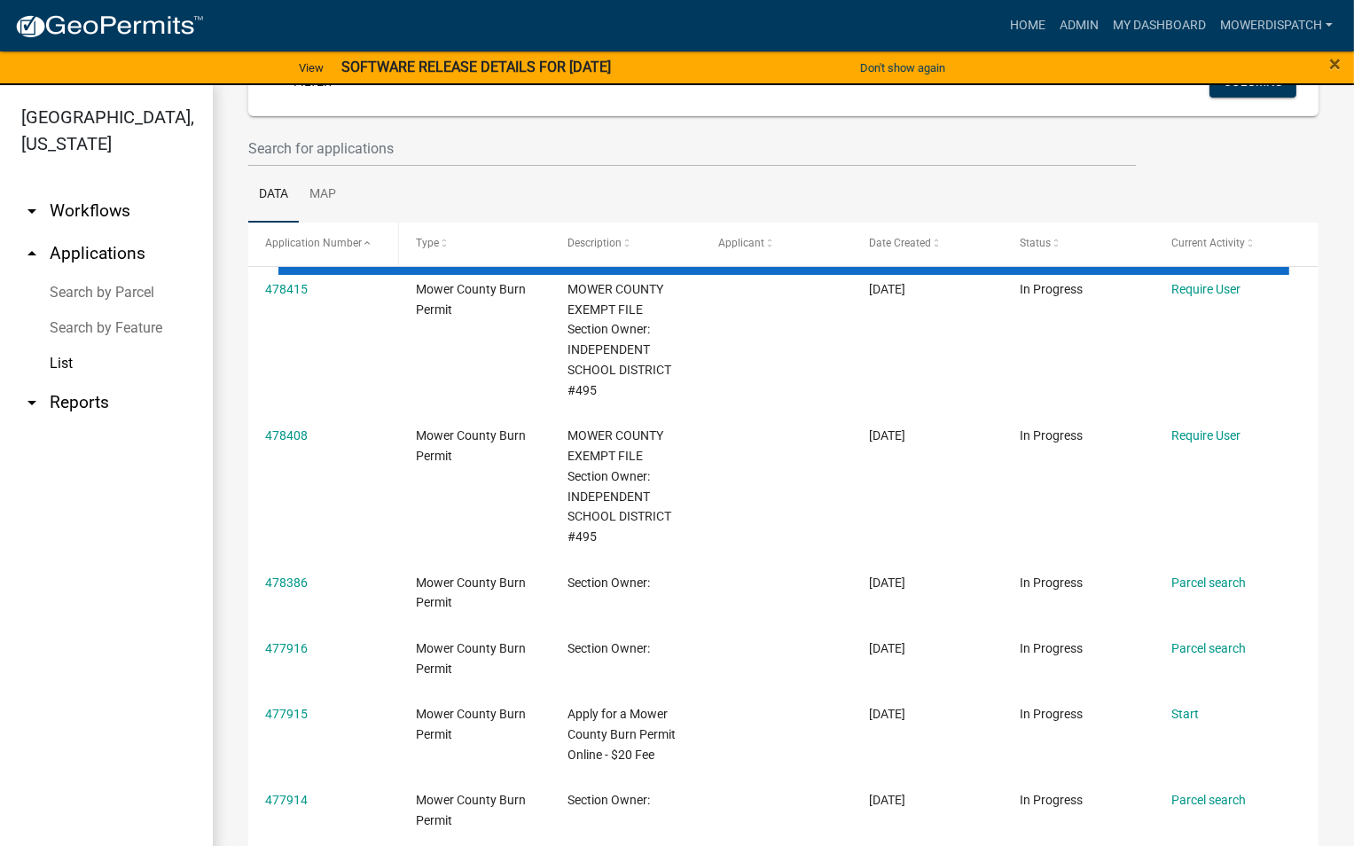
scroll to position [94, 0]
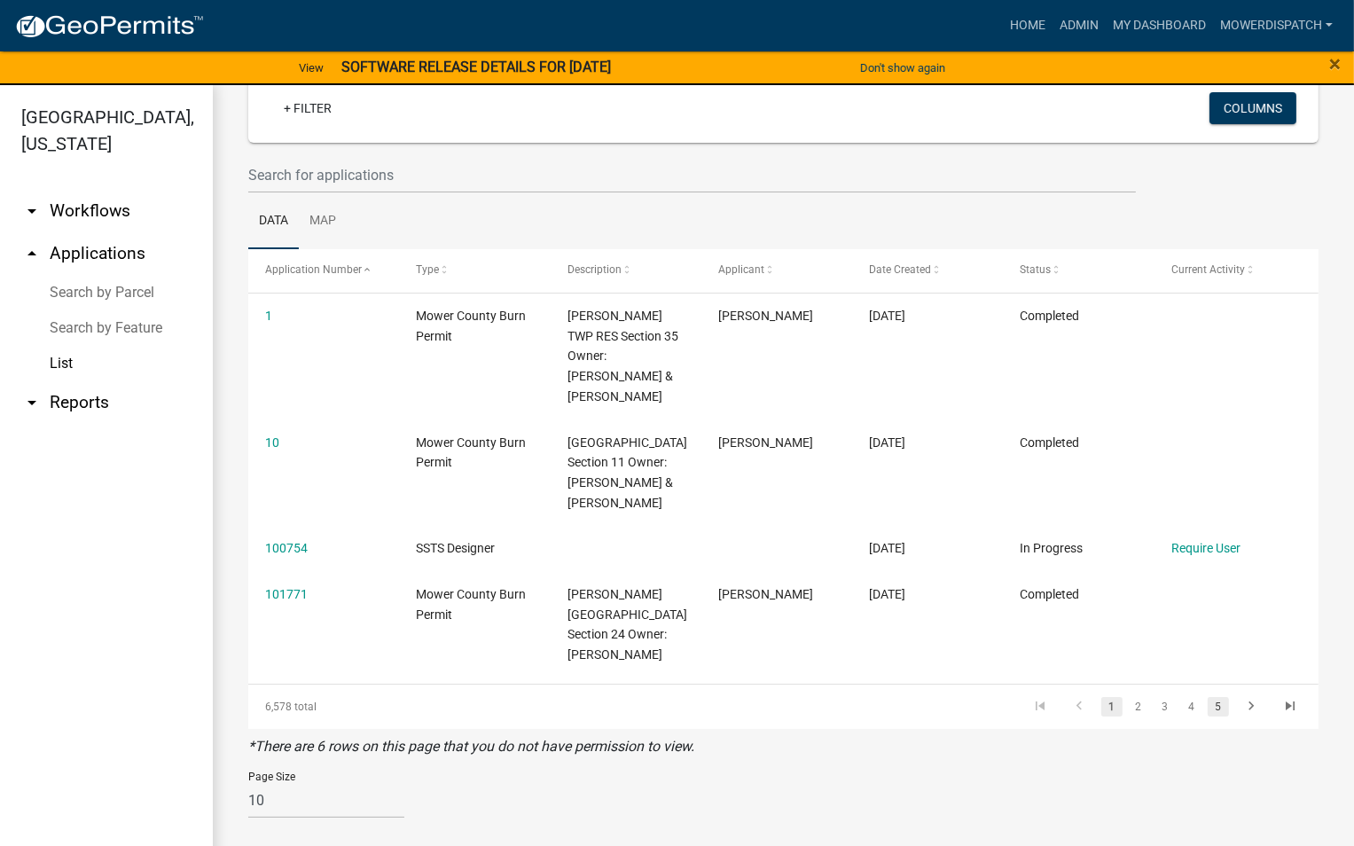
click at [1210, 705] on link "5" at bounding box center [1217, 707] width 21 height 20
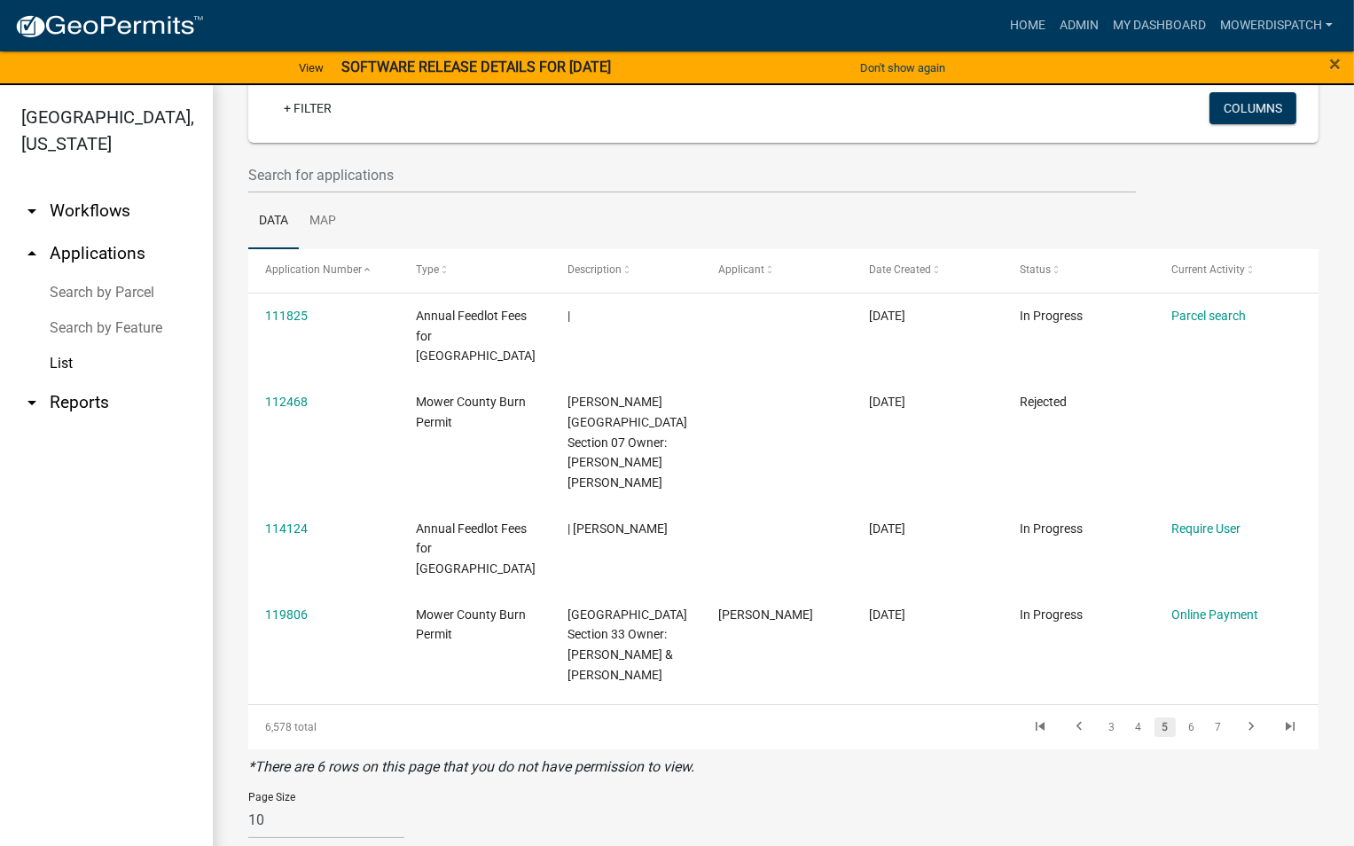
scroll to position [74, 0]
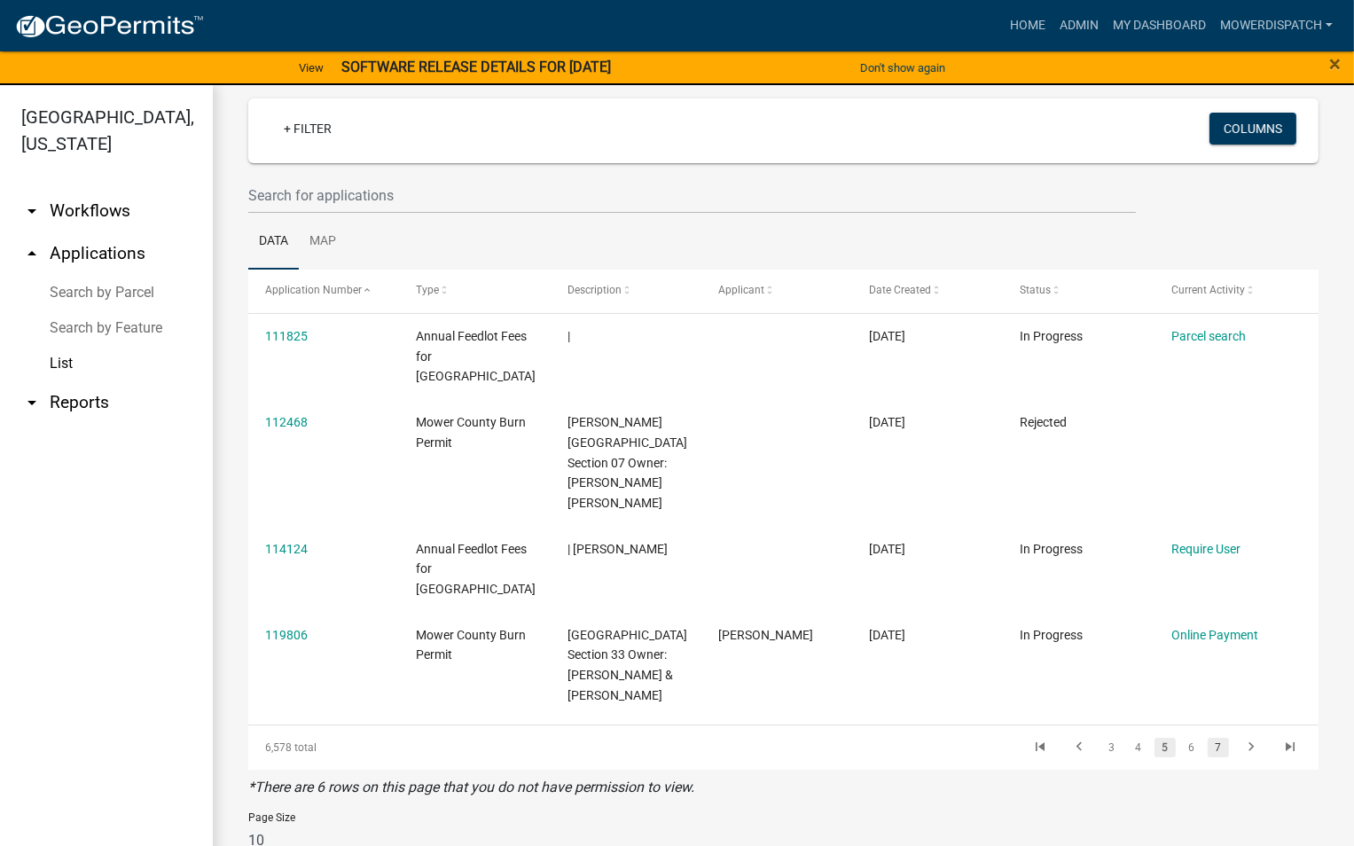
click at [1210, 738] on link "7" at bounding box center [1217, 748] width 21 height 20
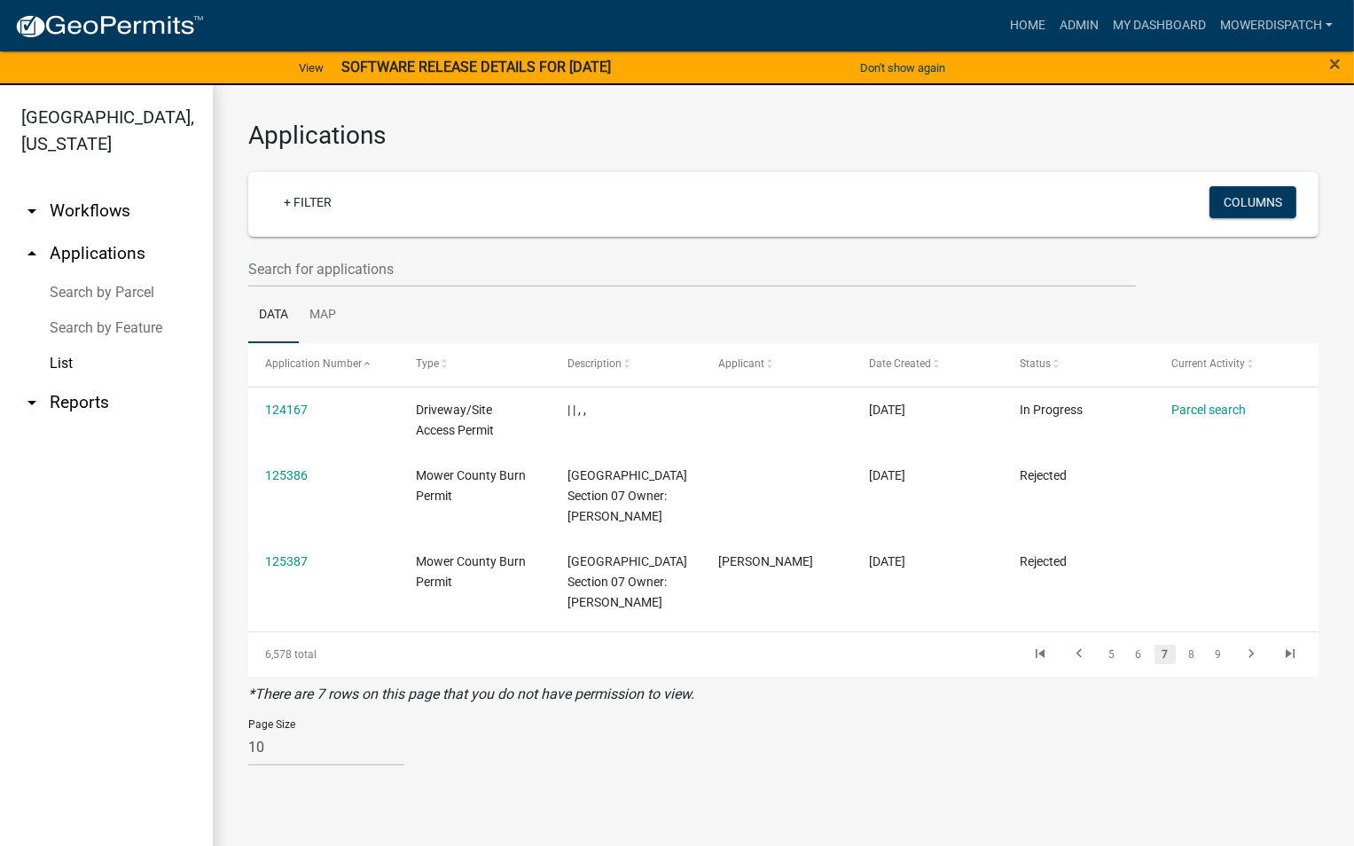
click at [1210, 669] on li "9" at bounding box center [1218, 654] width 27 height 30
click at [1223, 664] on link "9" at bounding box center [1217, 655] width 21 height 20
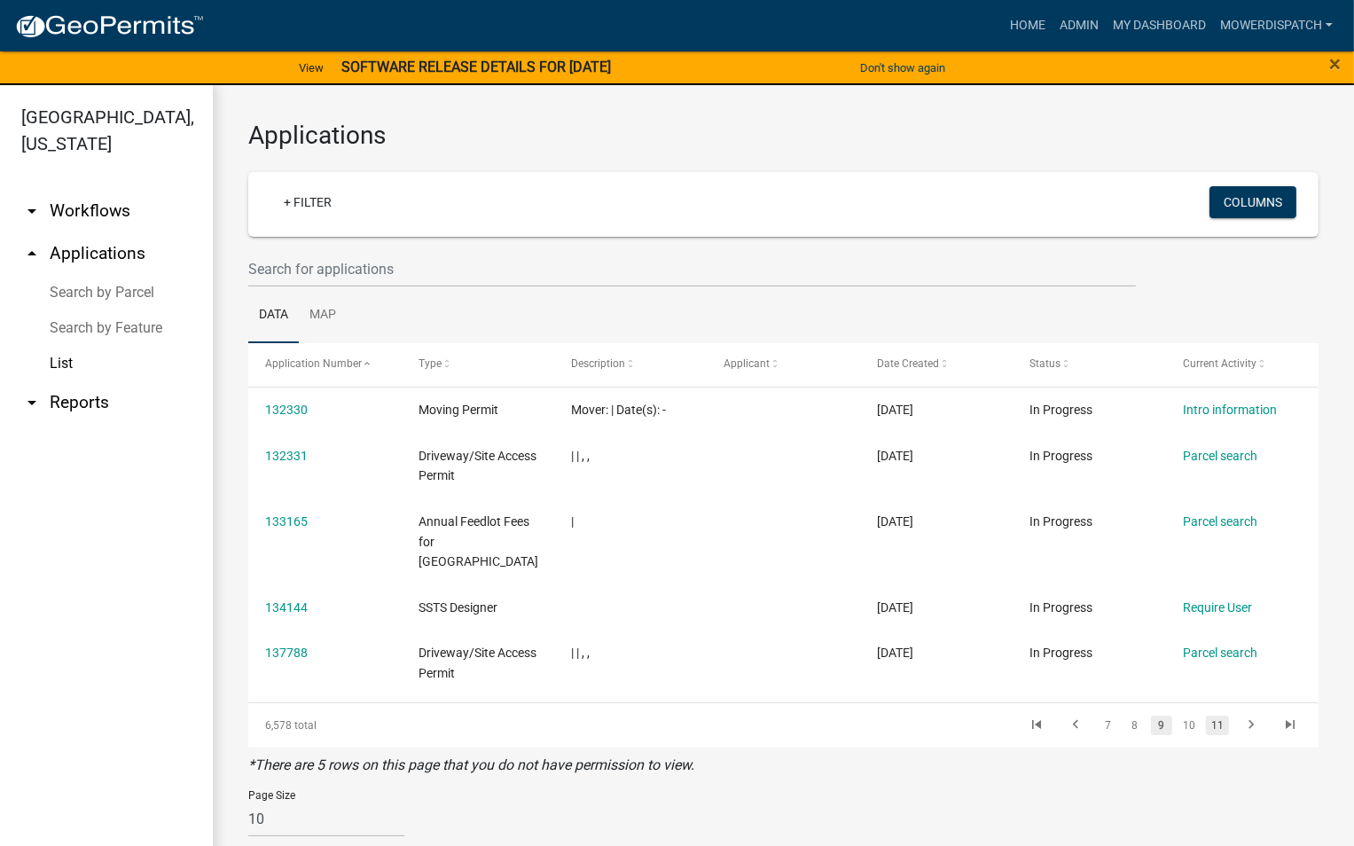
click at [1223, 715] on link "11" at bounding box center [1217, 725] width 23 height 20
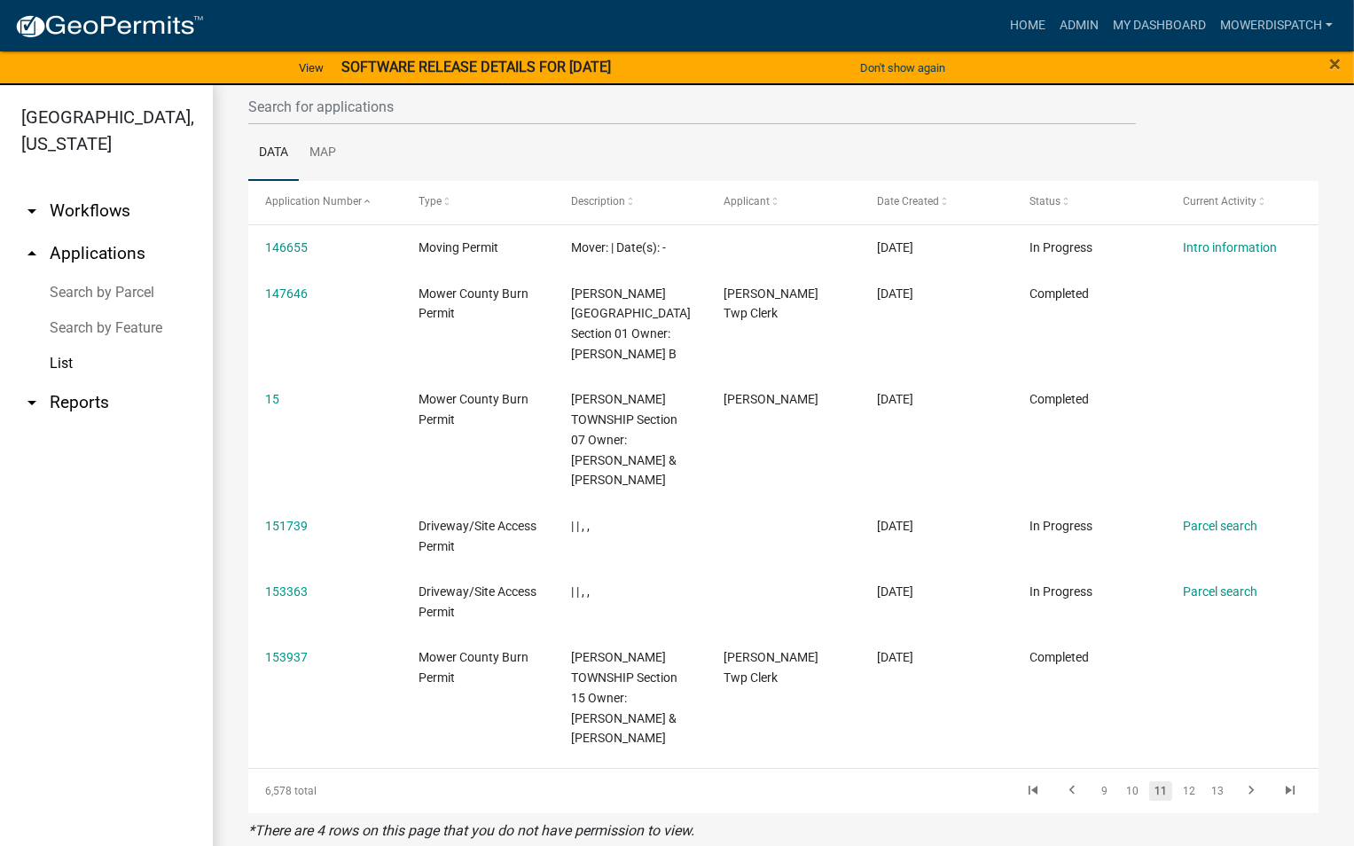
scroll to position [226, 0]
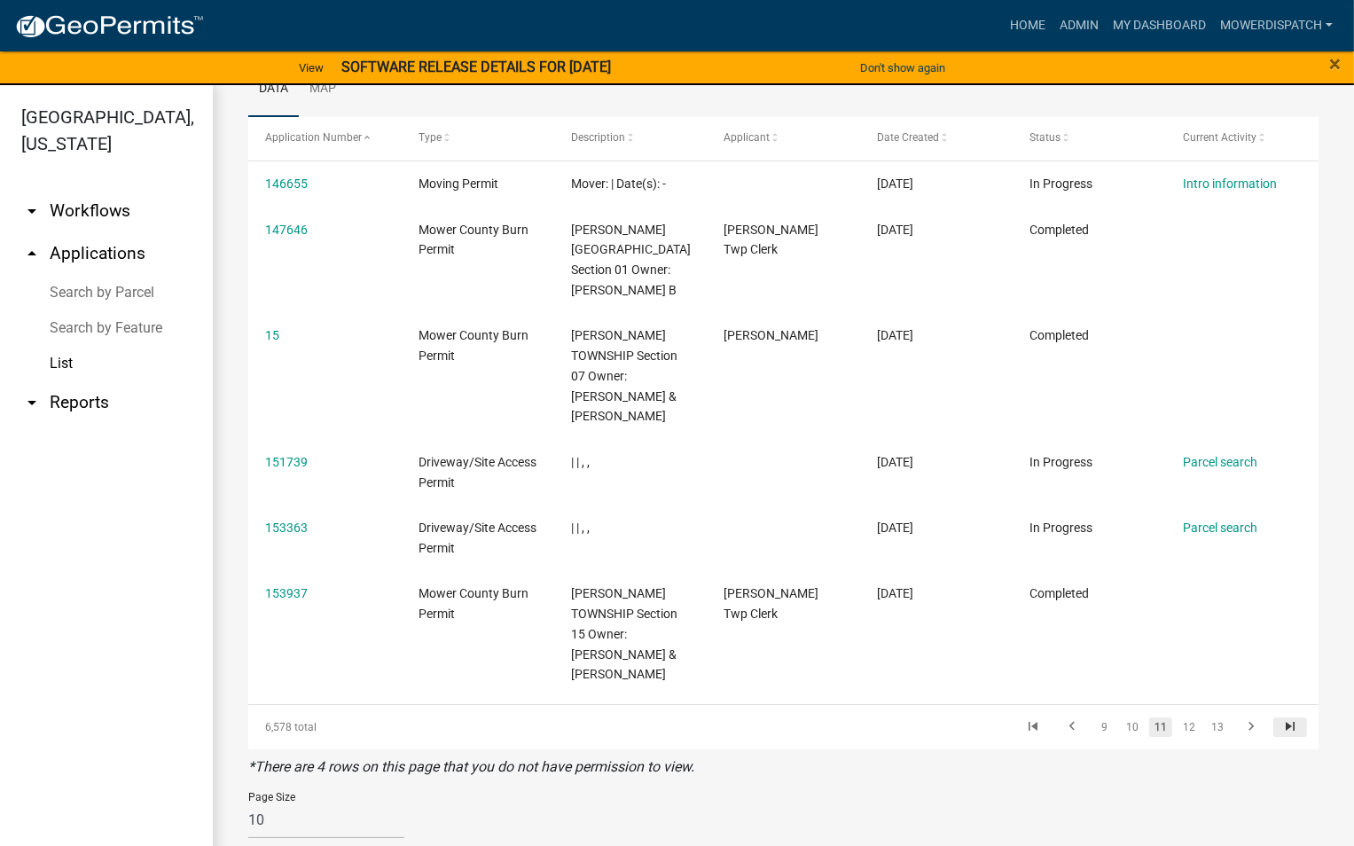
click at [1278, 718] on icon "go to last page" at bounding box center [1289, 728] width 23 height 21
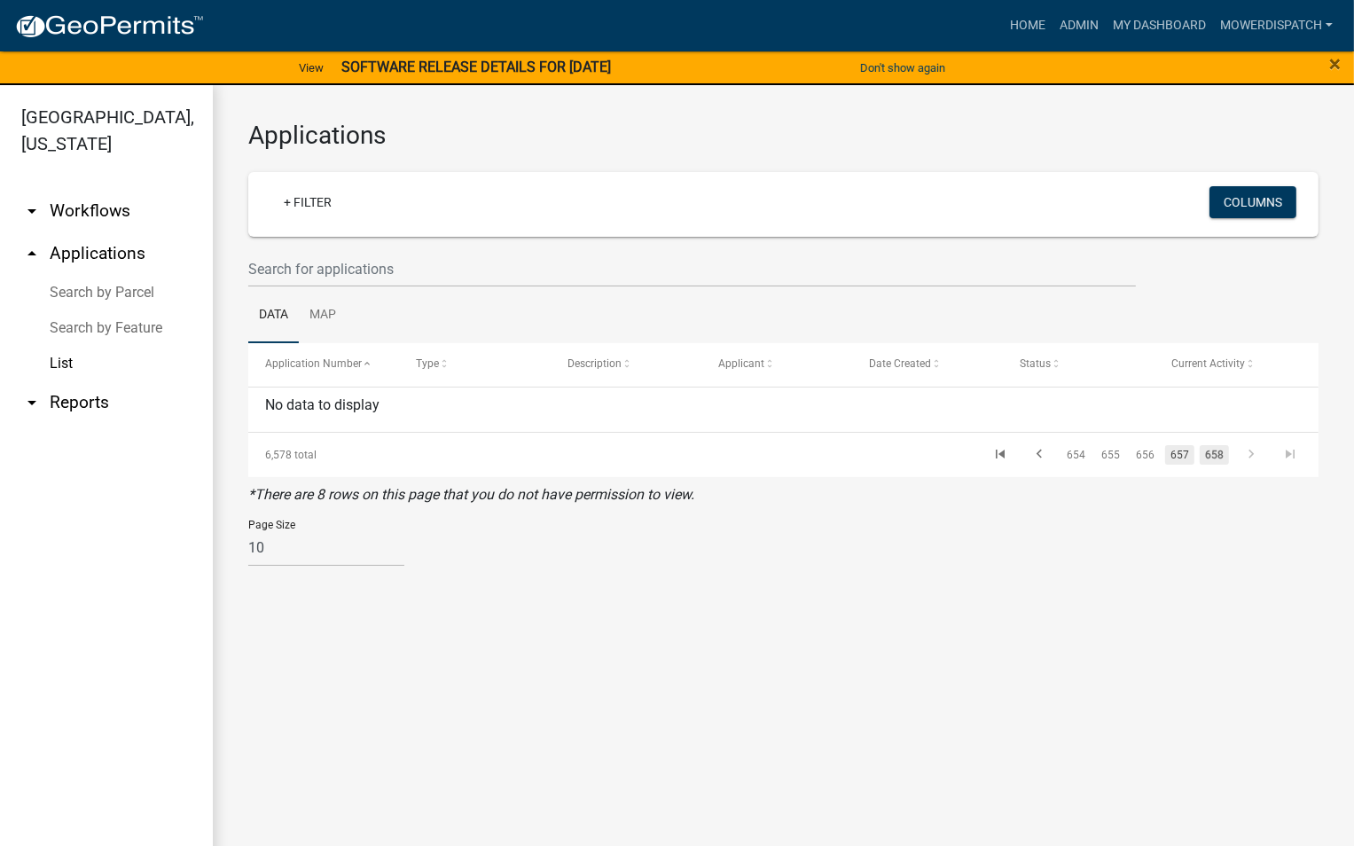
click at [1177, 453] on link "657" at bounding box center [1179, 455] width 29 height 20
click at [1085, 453] on link "654" at bounding box center [1075, 455] width 29 height 20
click at [273, 543] on select "10 25 50 100" at bounding box center [326, 548] width 156 height 36
select select "3: 100"
click at [248, 530] on select "10 25 50 100" at bounding box center [326, 548] width 156 height 36
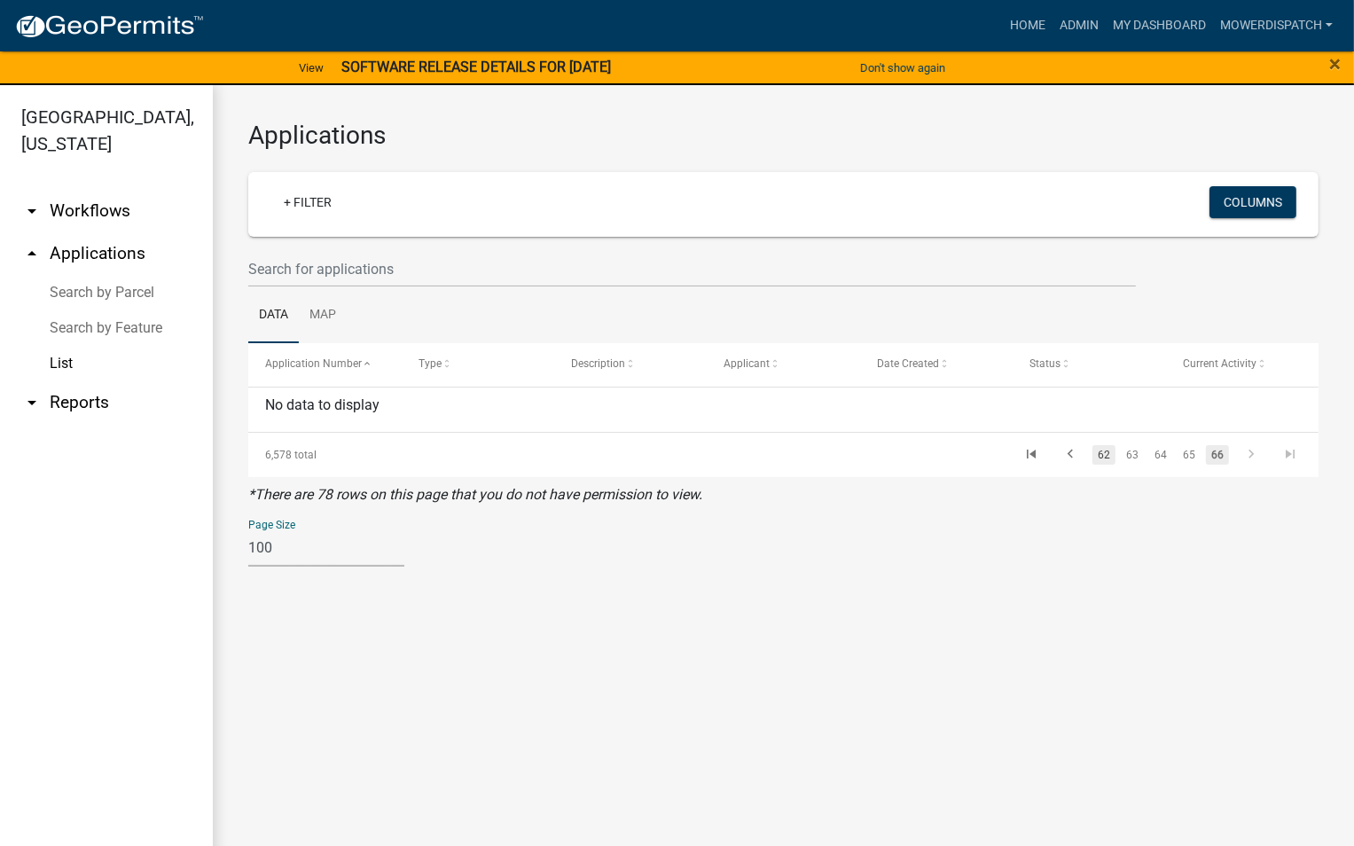
click at [1106, 456] on link "62" at bounding box center [1103, 455] width 23 height 20
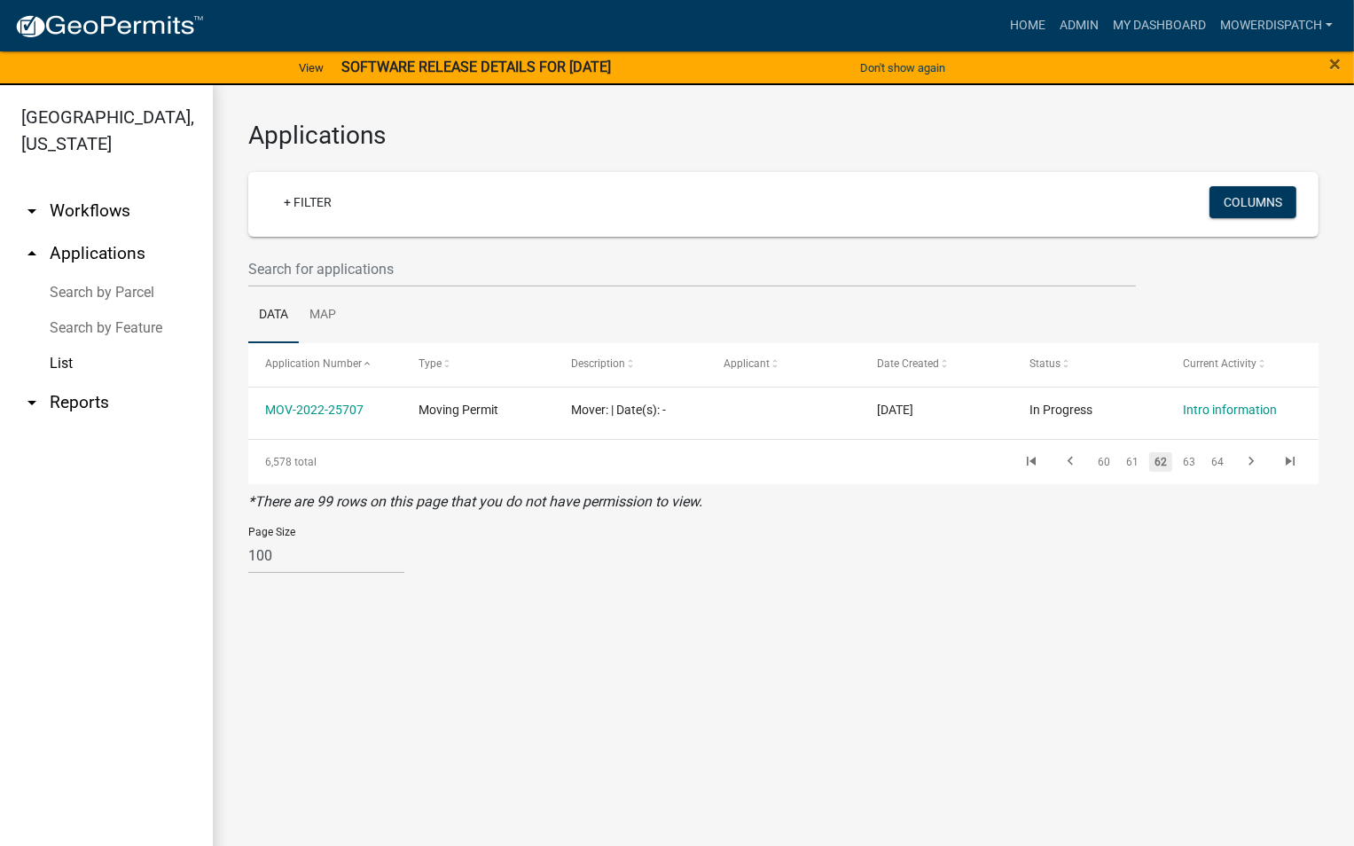
click at [1106, 456] on link "60" at bounding box center [1103, 462] width 23 height 20
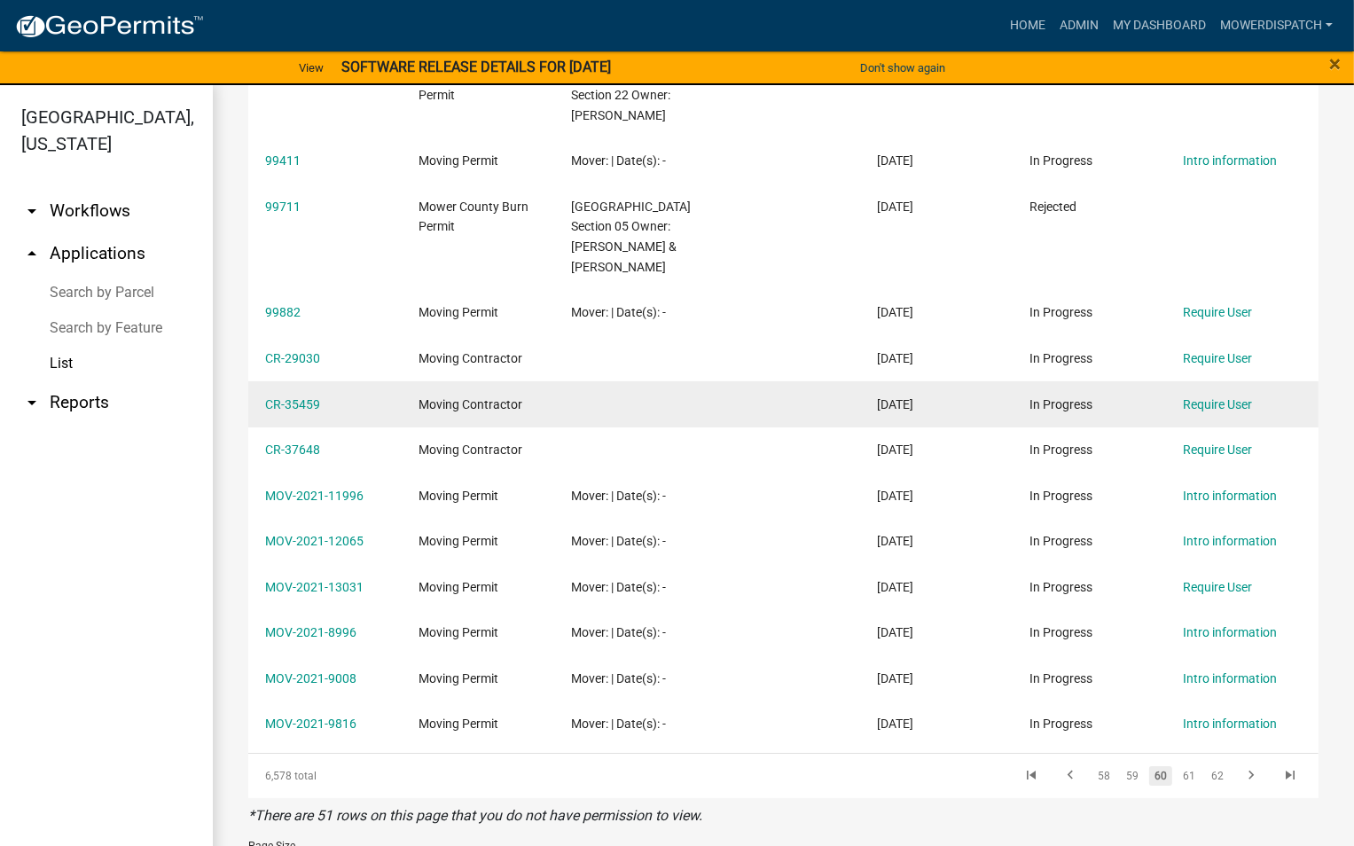
scroll to position [3684, 0]
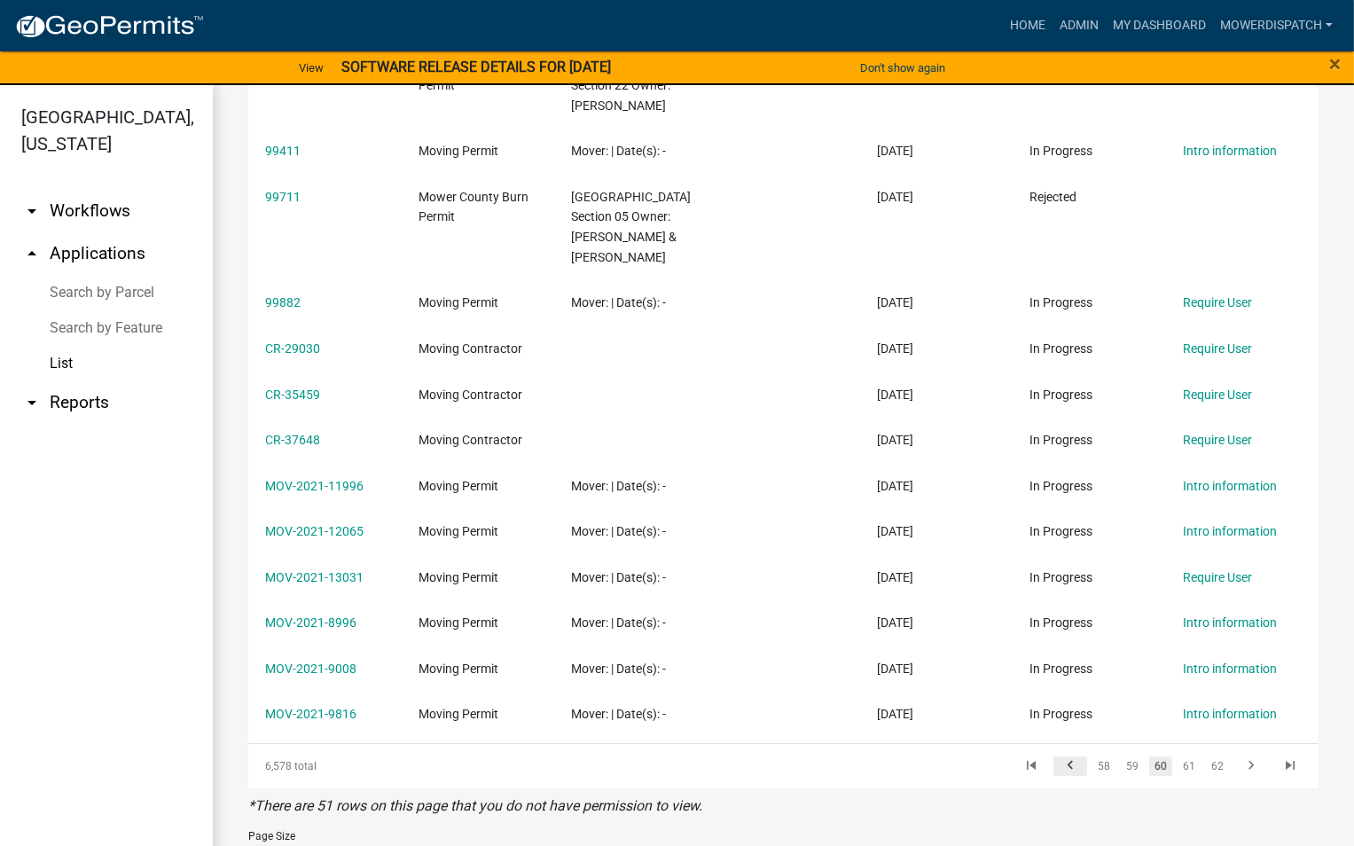
click at [1064, 757] on icon "go to previous page" at bounding box center [1070, 767] width 23 height 21
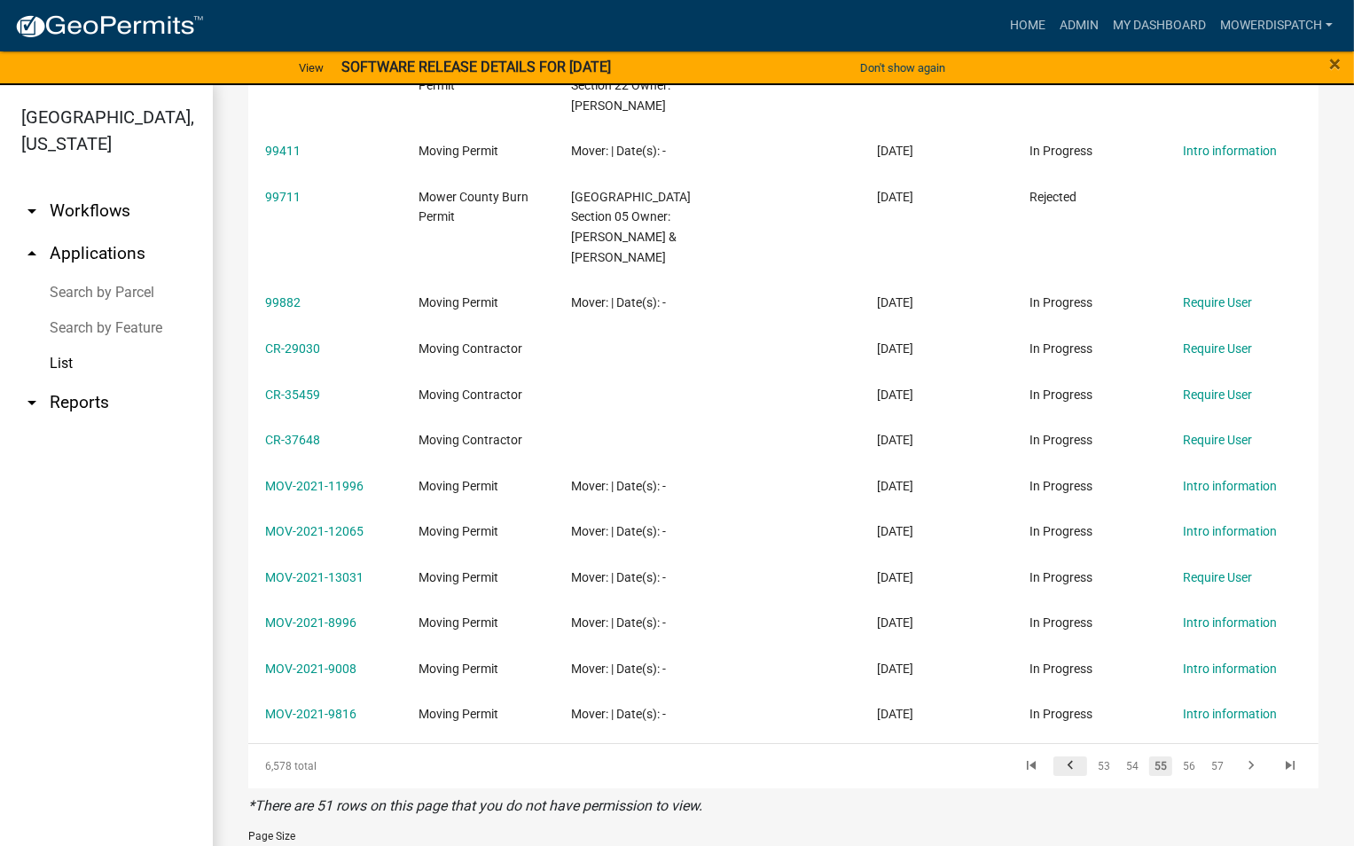
click at [1064, 757] on icon "go to previous page" at bounding box center [1070, 767] width 23 height 21
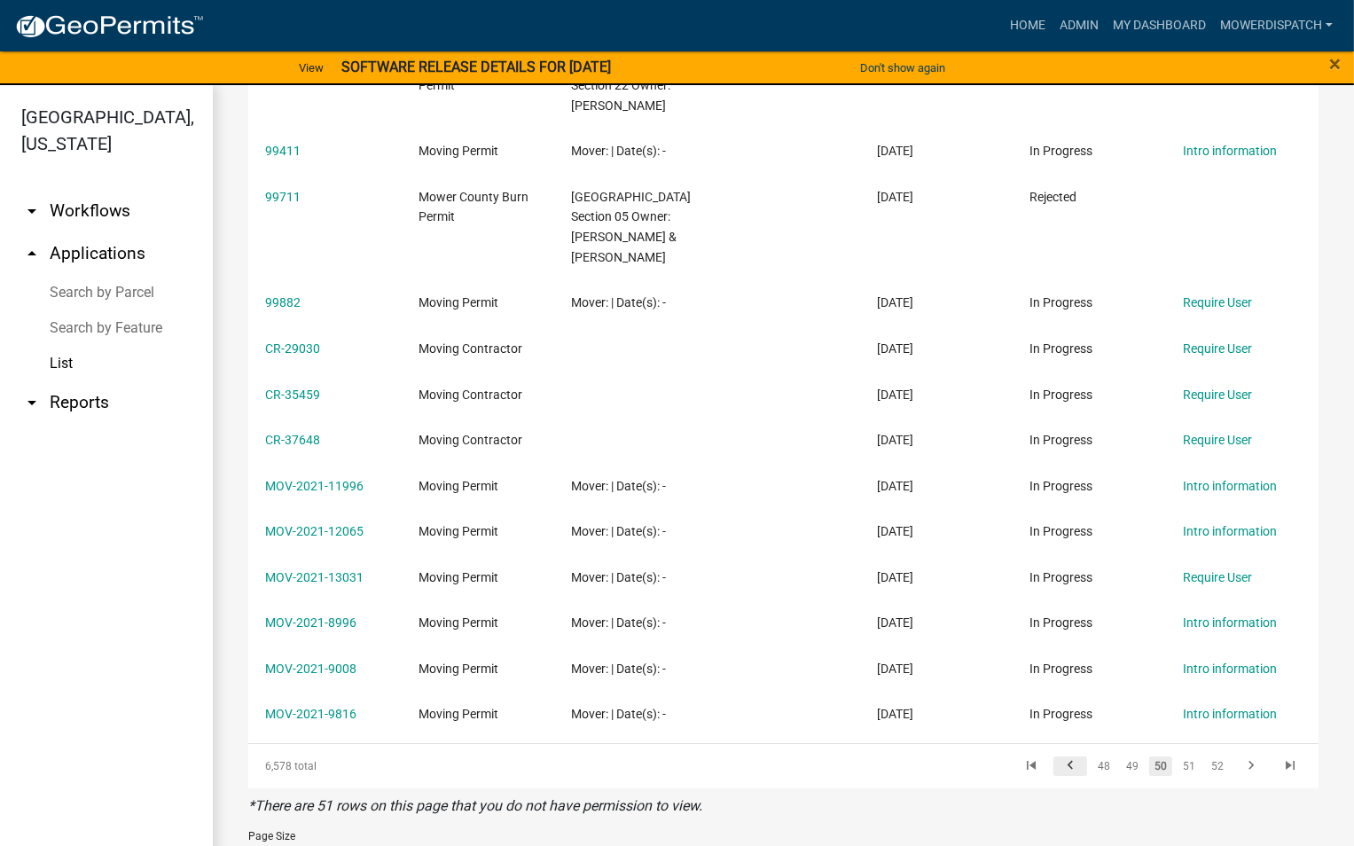
click at [1064, 757] on icon "go to previous page" at bounding box center [1070, 767] width 23 height 21
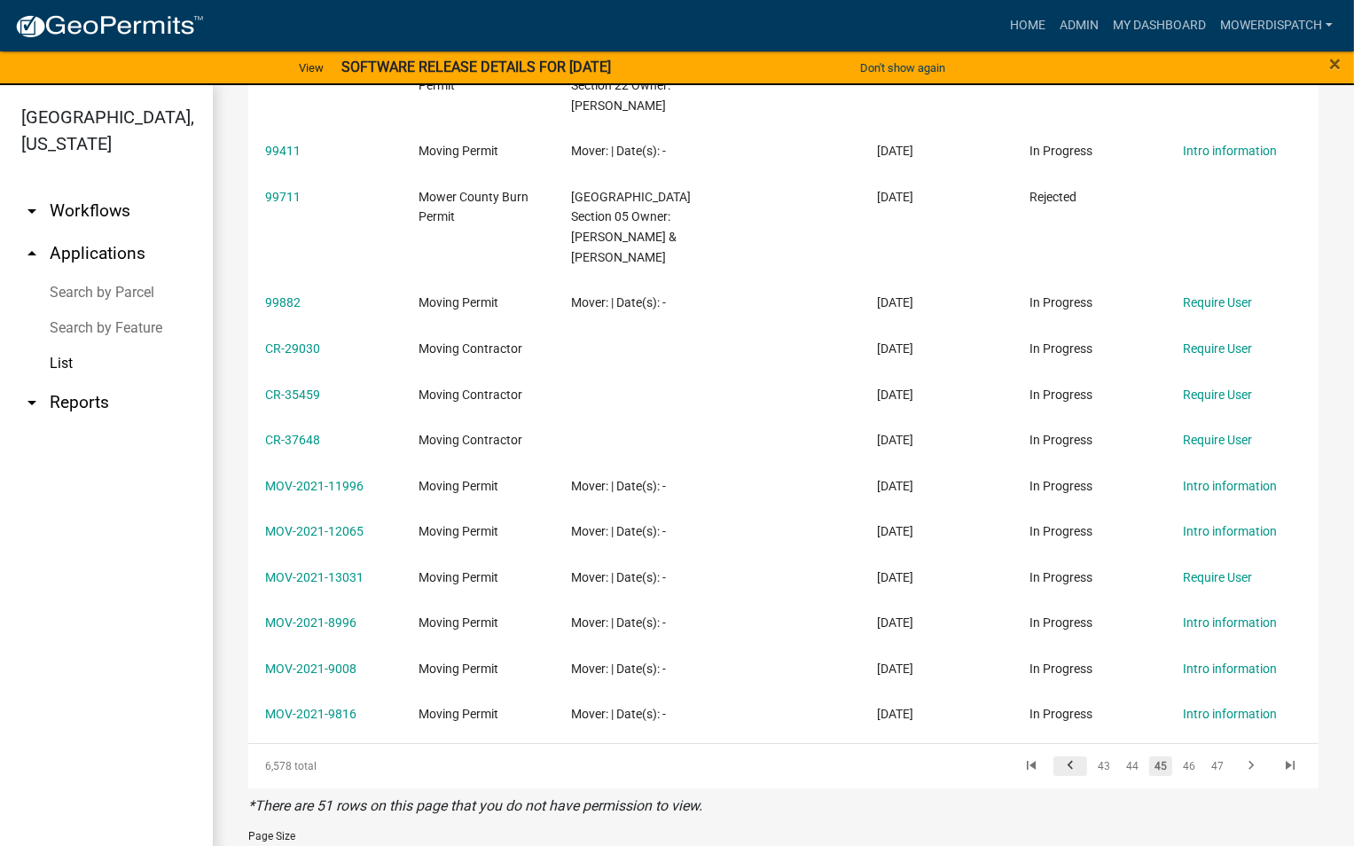
click at [1064, 757] on icon "go to previous page" at bounding box center [1070, 767] width 23 height 21
click at [1096, 756] on link "40" at bounding box center [1103, 766] width 23 height 20
click at [1092, 756] on link "38" at bounding box center [1103, 766] width 23 height 20
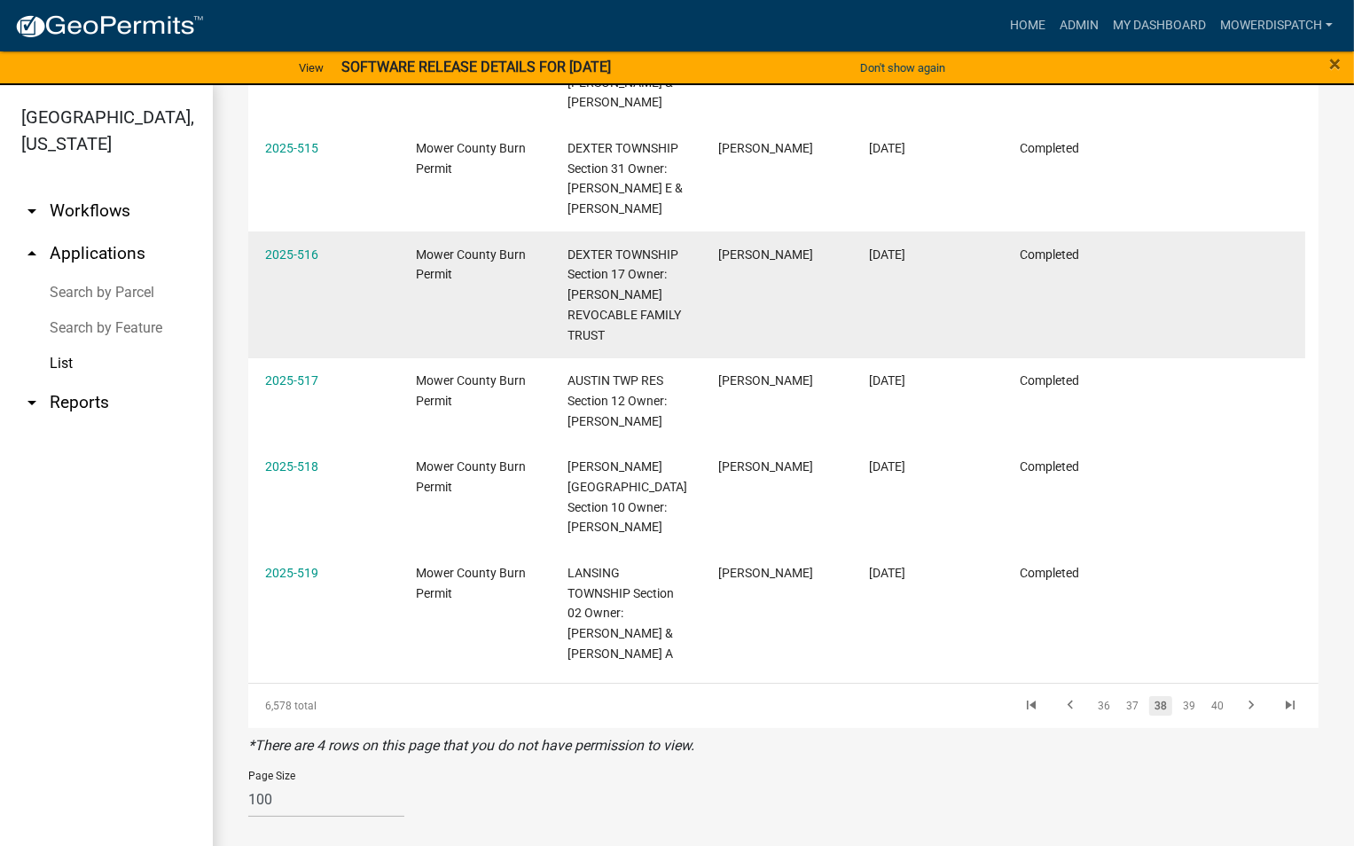
scroll to position [10511, 0]
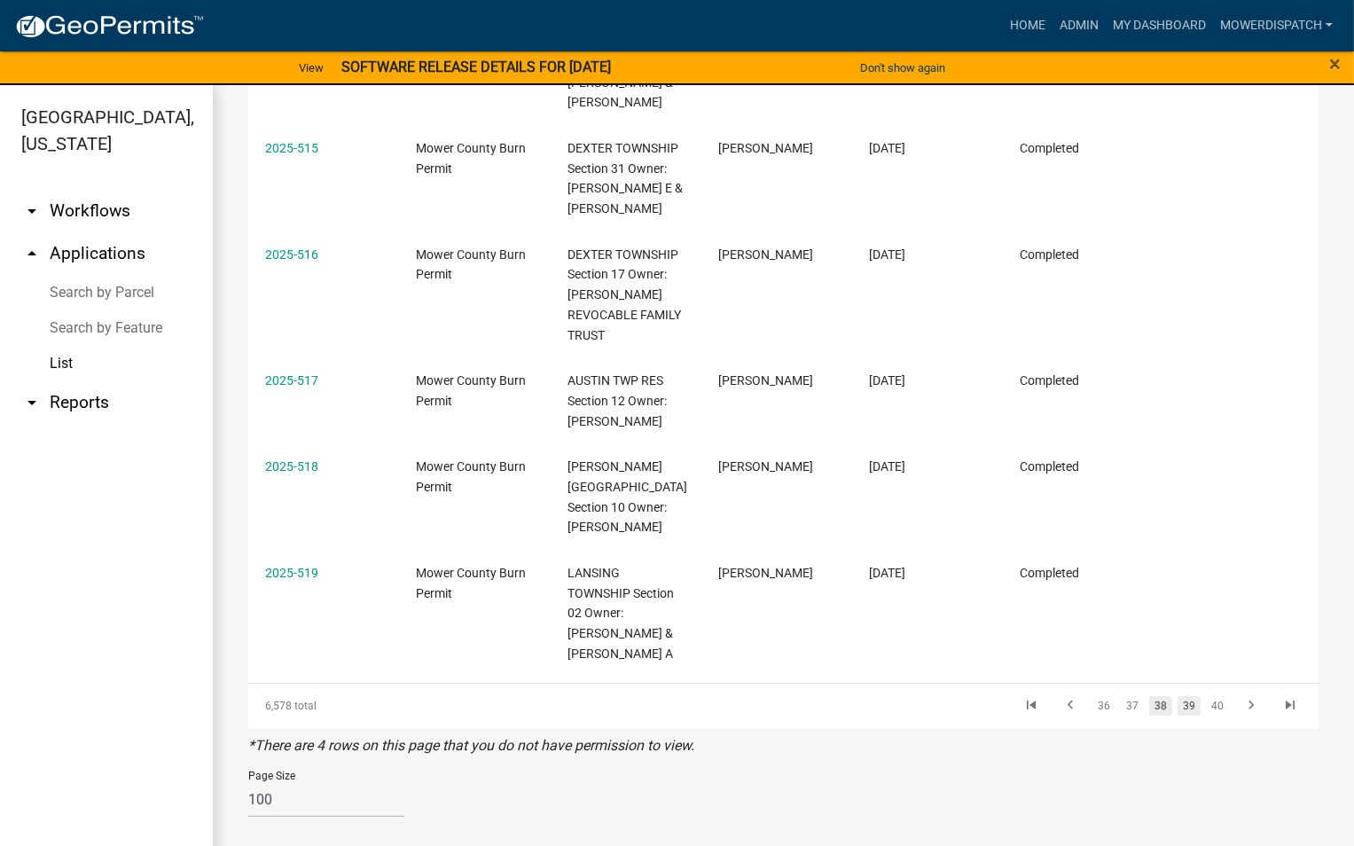
click at [1181, 705] on link "39" at bounding box center [1188, 706] width 23 height 20
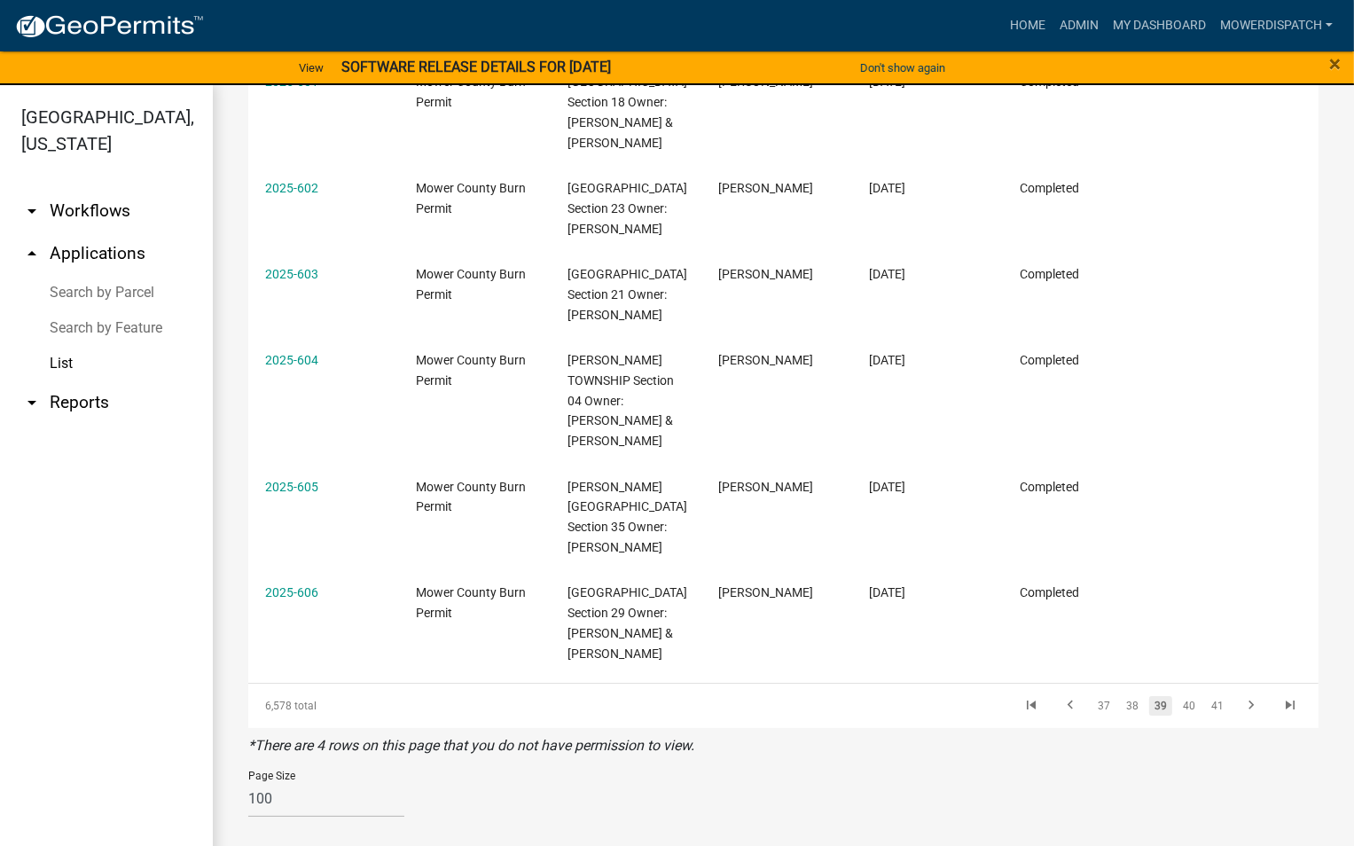
scroll to position [10148, 0]
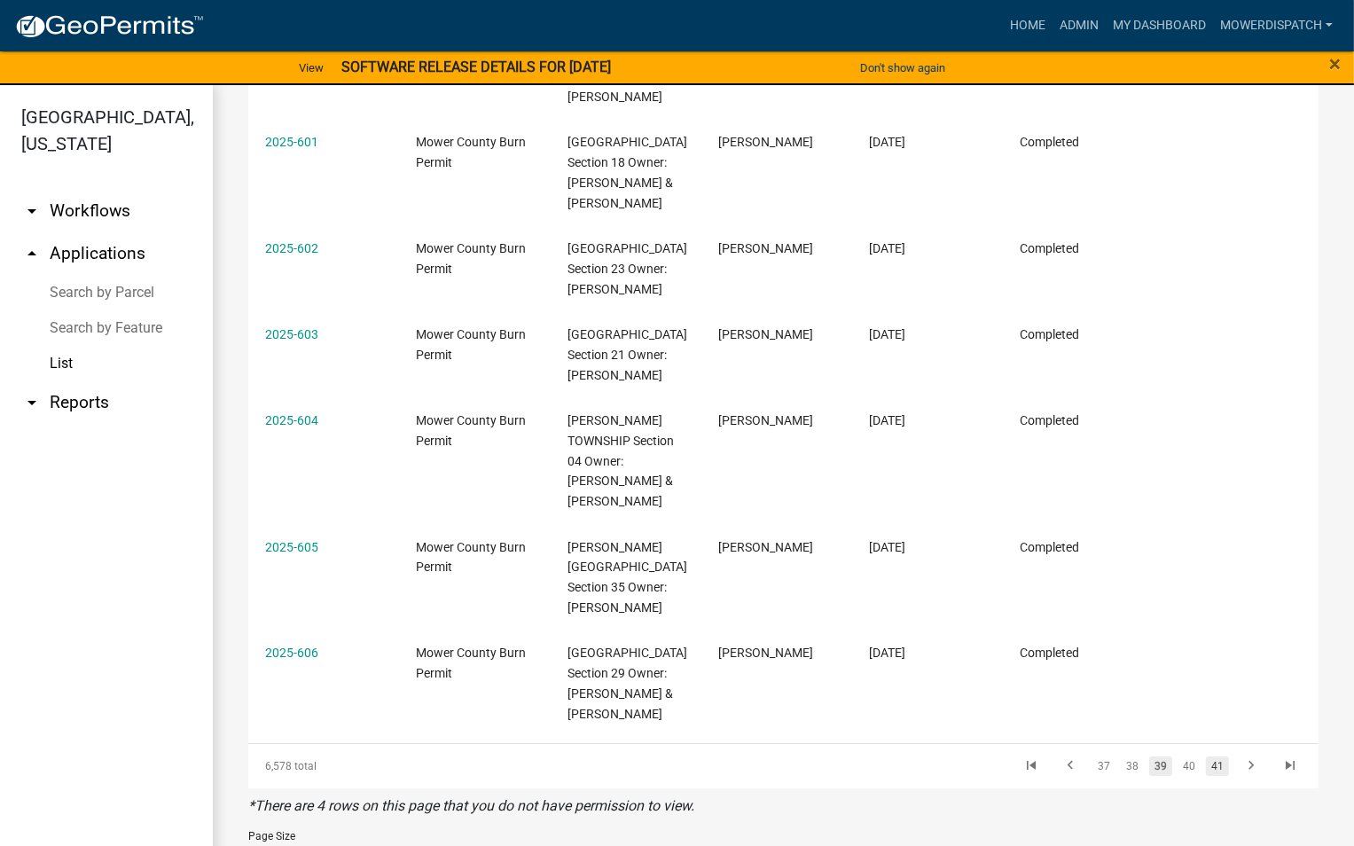
click at [1206, 756] on link "41" at bounding box center [1217, 766] width 23 height 20
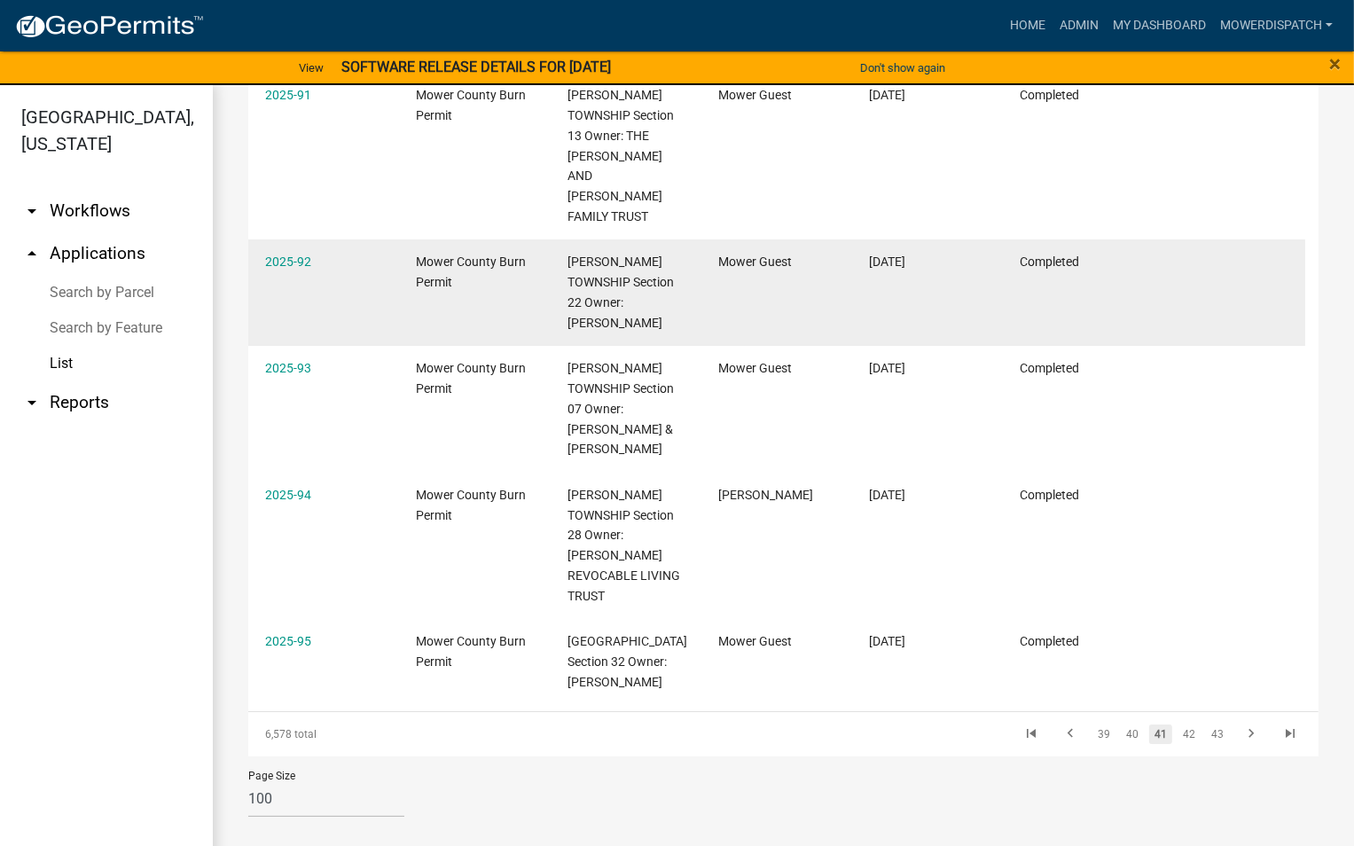
scroll to position [10442, 0]
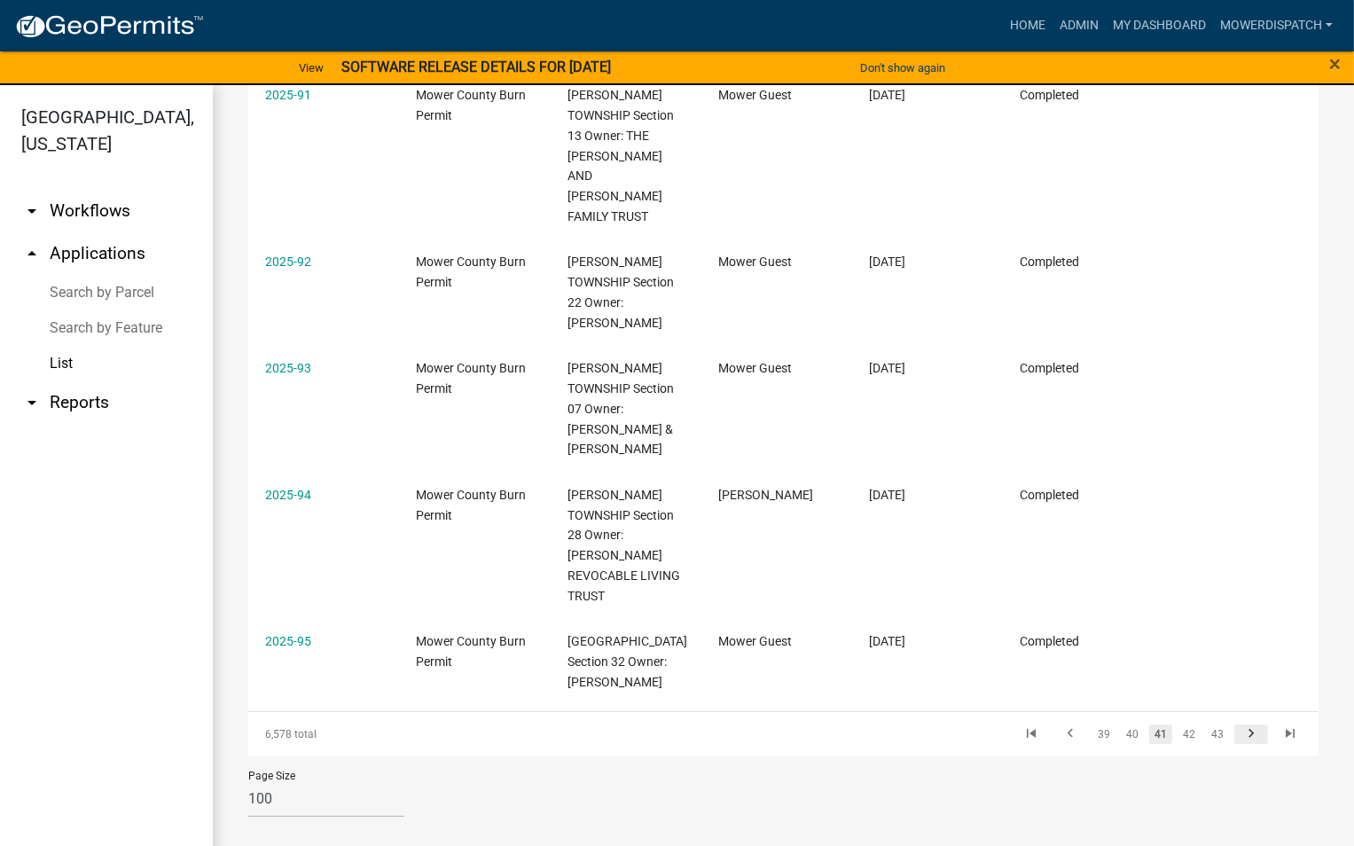
click at [1239, 734] on icon "go to next page" at bounding box center [1250, 735] width 23 height 21
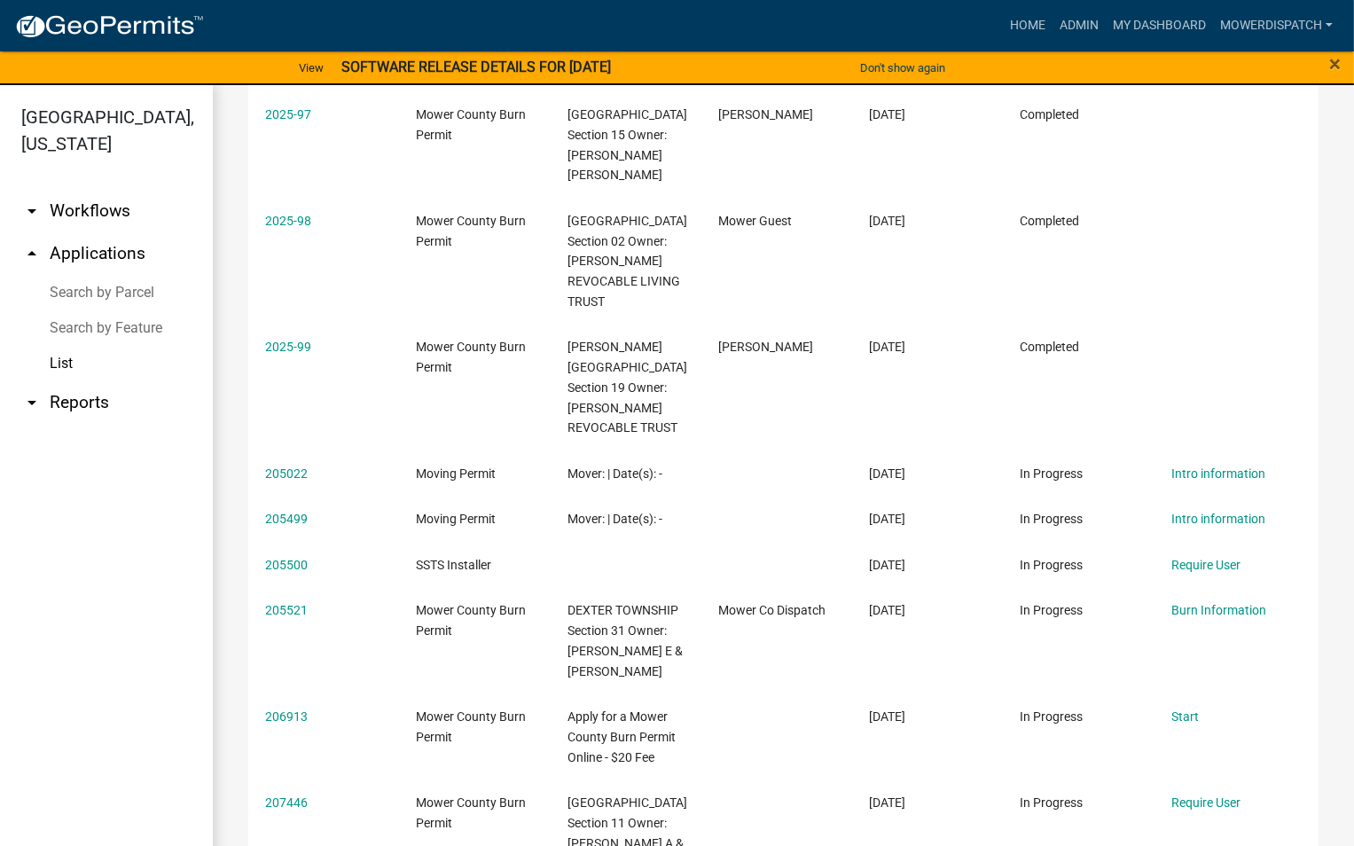
scroll to position [145, 0]
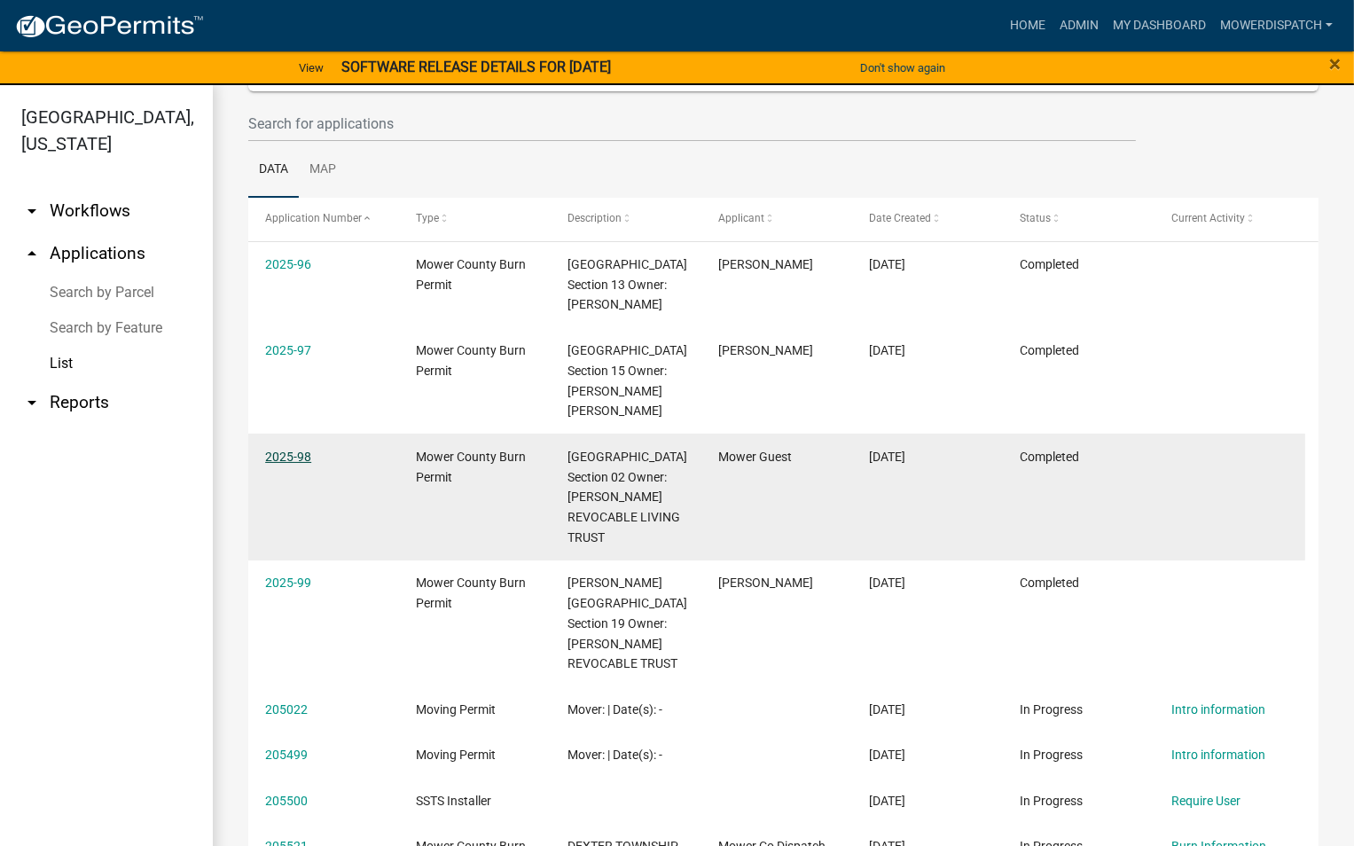
click at [290, 464] on link "2025-98" at bounding box center [288, 456] width 46 height 14
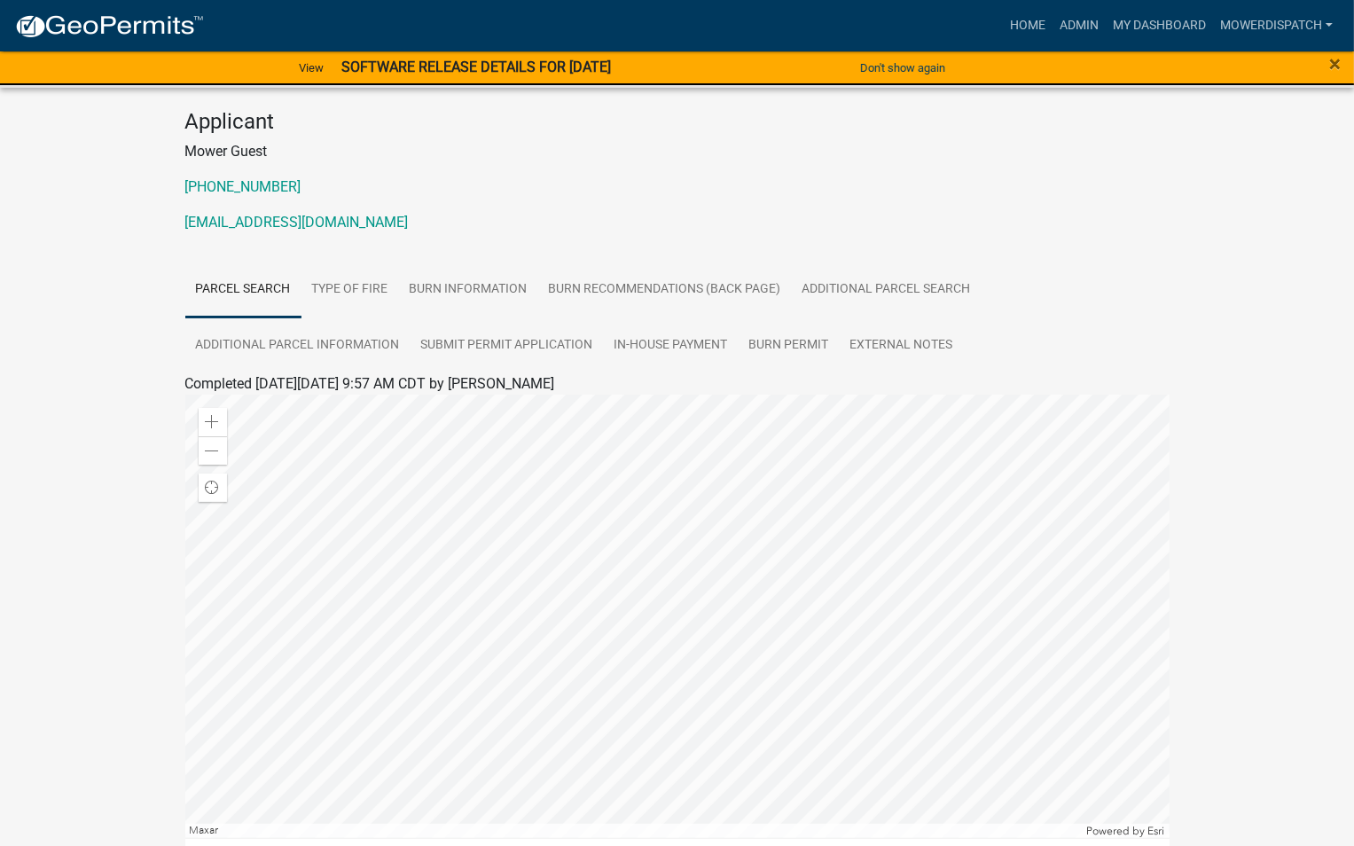
scroll to position [266, 0]
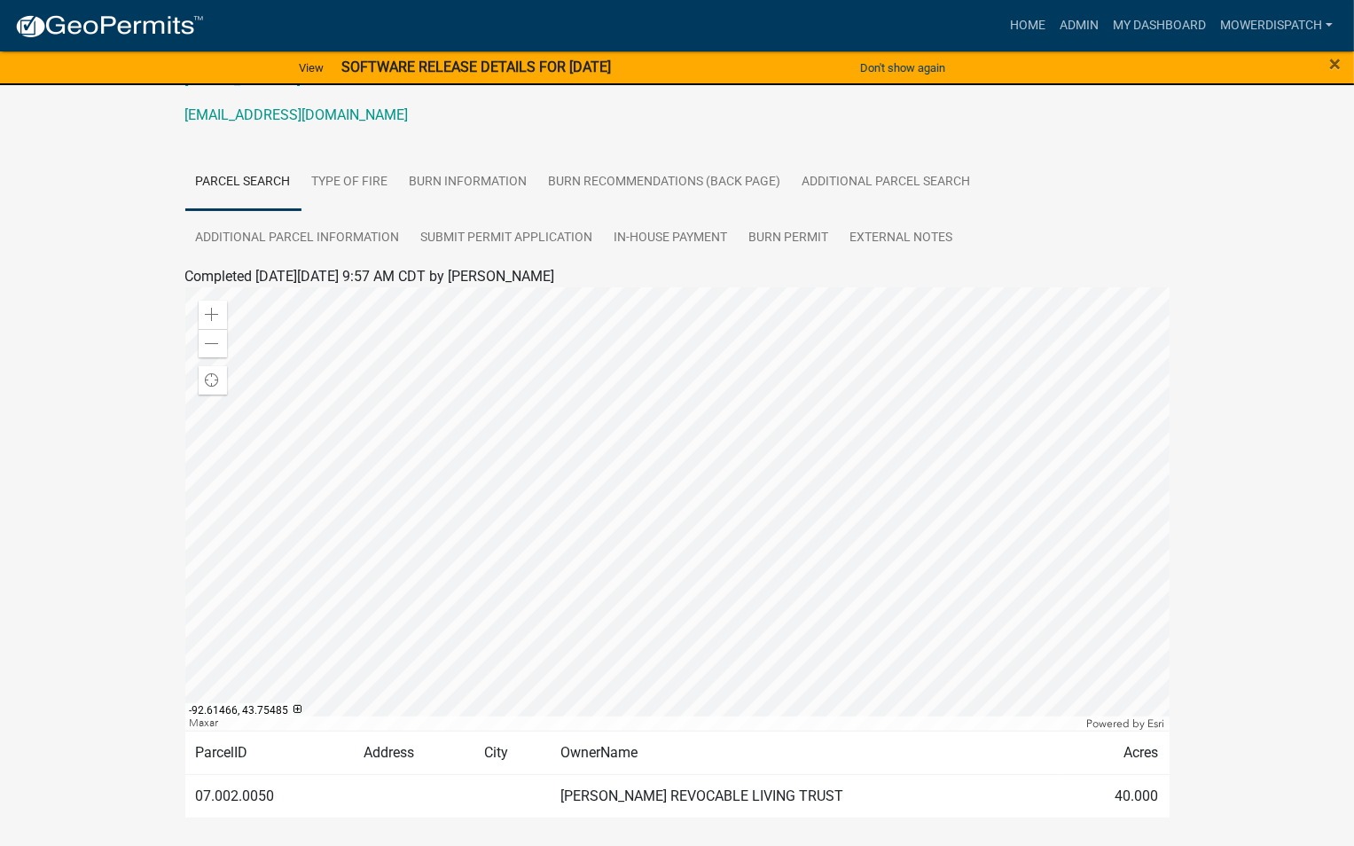
click at [131, 528] on div "Mower County Burn Permit 2025-98 Amount Paid $20.00 Actions View receipt Printe…" at bounding box center [677, 352] width 1354 height 1066
click at [101, 273] on div "Mower County Burn Permit 2025-98 Amount Paid $20.00 Actions View receipt Printe…" at bounding box center [677, 352] width 1354 height 1066
click at [442, 204] on link "Burn Information" at bounding box center [468, 182] width 139 height 57
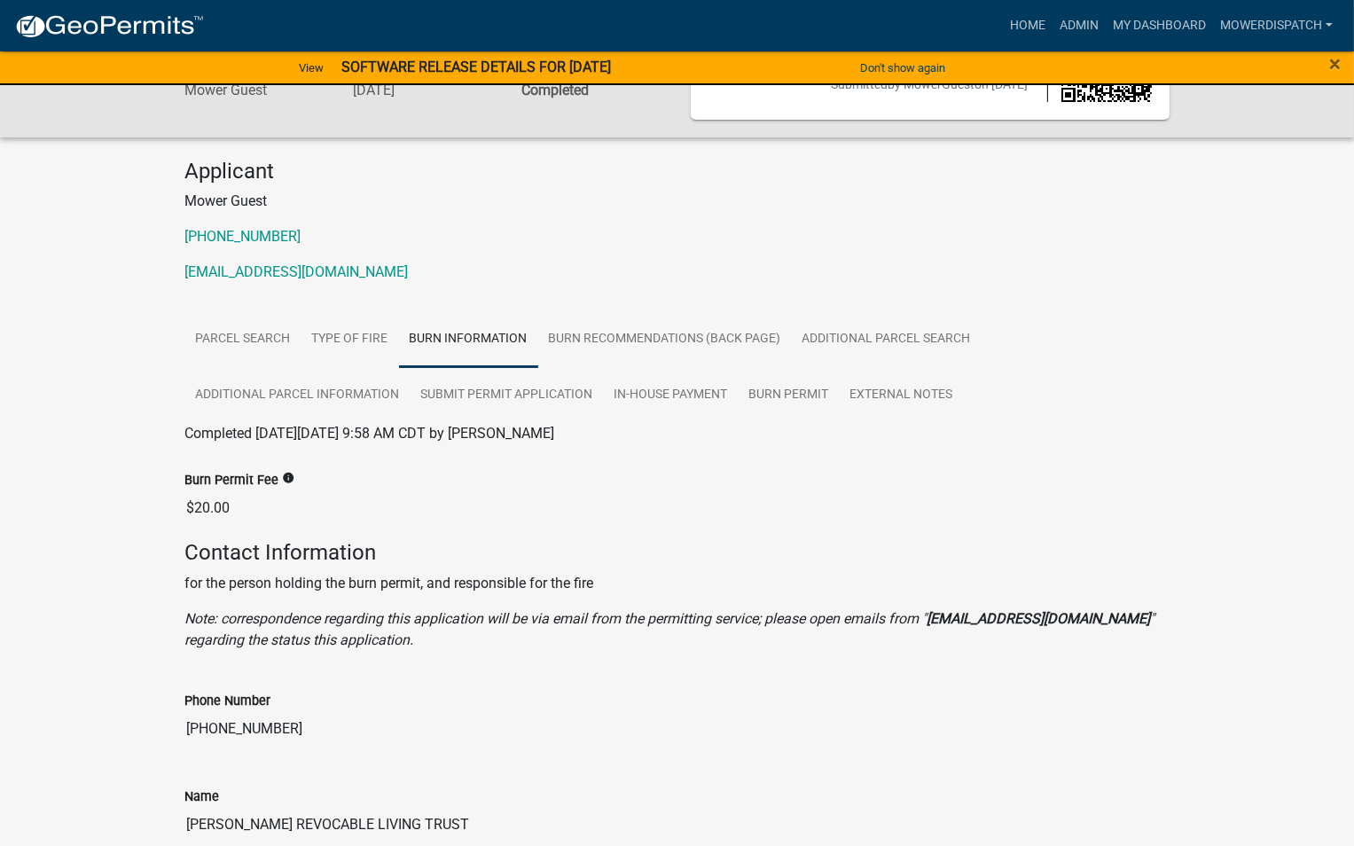
scroll to position [0, 0]
